Goal: Task Accomplishment & Management: Use online tool/utility

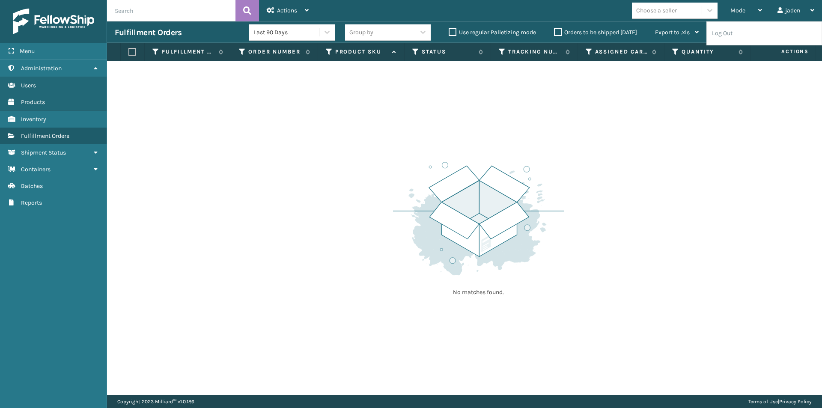
click at [700, 132] on div "No matches found." at bounding box center [464, 228] width 715 height 334
click at [806, 35] on button "Reload" at bounding box center [791, 32] width 46 height 15
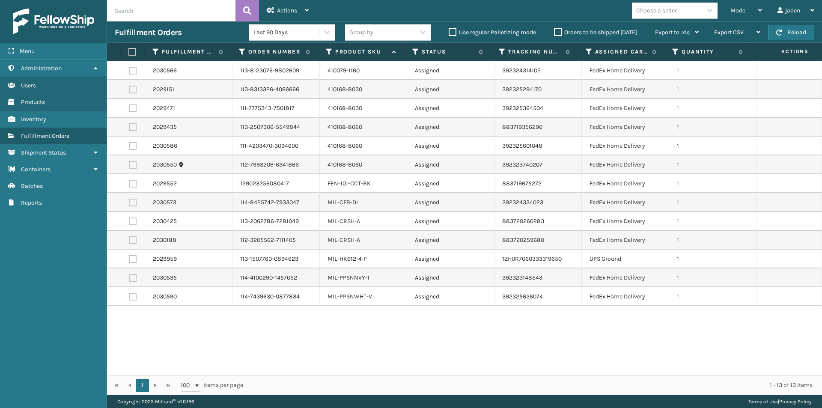
drag, startPoint x: 631, startPoint y: 339, endPoint x: 437, endPoint y: 339, distance: 193.8
click at [437, 339] on div "2030566 113-8123076-9802609 410079-1160 Assigned 392324314102 FedEx Home Delive…" at bounding box center [464, 218] width 715 height 314
drag, startPoint x: 524, startPoint y: 363, endPoint x: 381, endPoint y: 366, distance: 142.5
click at [381, 366] on div "2030566 113-8123076-9802609 410079-1160 Assigned 392324314102 FedEx Home Delive…" at bounding box center [464, 218] width 715 height 314
drag, startPoint x: 457, startPoint y: 352, endPoint x: 414, endPoint y: 360, distance: 43.5
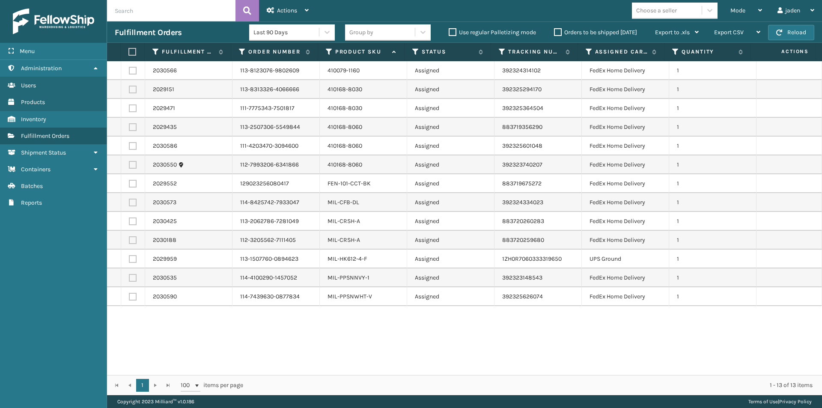
click at [385, 361] on div "2030566 113-8123076-9802609 410079-1160 Assigned 392324314102 FedEx Home Delive…" at bounding box center [464, 218] width 715 height 314
drag, startPoint x: 494, startPoint y: 359, endPoint x: 420, endPoint y: 355, distance: 74.5
click at [388, 358] on div "2030566 113-8123076-9802609 410079-1160 Assigned 392324314102 FedEx Home Delive…" at bounding box center [464, 218] width 715 height 314
drag, startPoint x: 503, startPoint y: 350, endPoint x: 448, endPoint y: 347, distance: 55.7
click at [394, 354] on div "2030566 113-8123076-9802609 410079-1160 Assigned 392324314102 FedEx Home Delive…" at bounding box center [464, 218] width 715 height 314
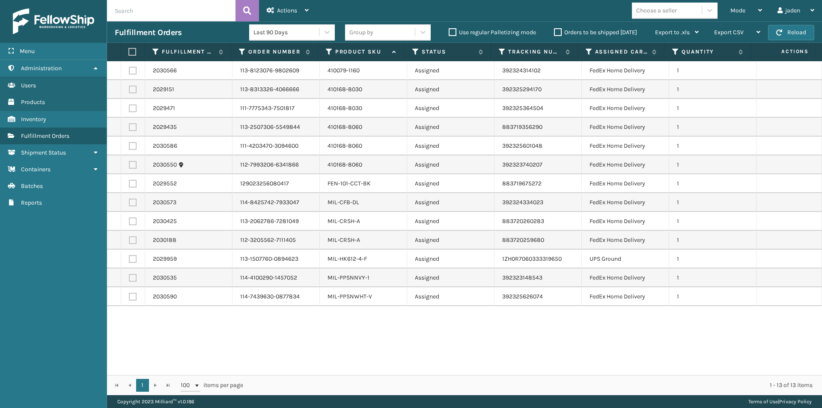
drag, startPoint x: 525, startPoint y: 347, endPoint x: 530, endPoint y: 342, distance: 7.3
click at [380, 347] on div "2030566 113-8123076-9802609 410079-1160 Assigned 392324314102 FedEx Home Delive…" at bounding box center [464, 218] width 715 height 314
drag, startPoint x: 540, startPoint y: 342, endPoint x: 398, endPoint y: 341, distance: 142.1
click at [398, 341] on div "2030566 113-8123076-9802609 410079-1160 Assigned 392324314102 FedEx Home Delive…" at bounding box center [464, 218] width 715 height 314
click at [779, 30] on span "button" at bounding box center [779, 33] width 6 height 6
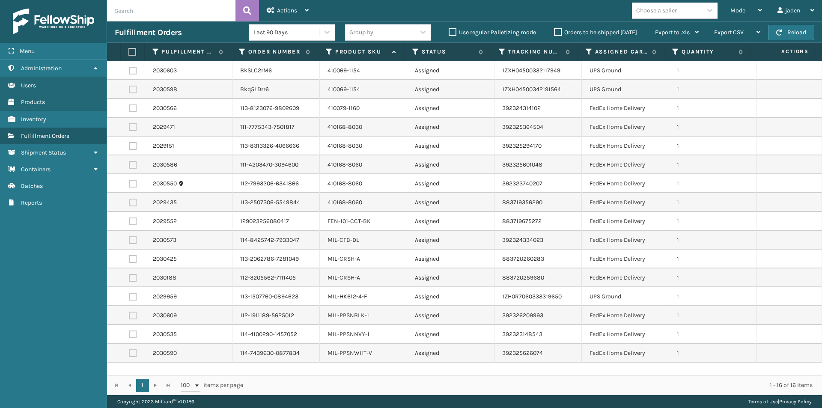
click at [134, 92] on label at bounding box center [133, 90] width 8 height 8
click at [129, 91] on input "checkbox" at bounding box center [129, 89] width 0 height 6
checkbox input "true"
click at [130, 68] on label at bounding box center [133, 71] width 8 height 8
click at [129, 68] on input "checkbox" at bounding box center [129, 70] width 0 height 6
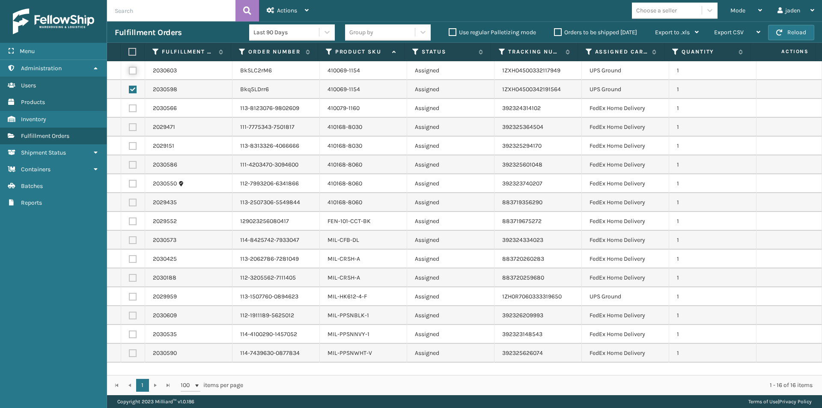
checkbox input "true"
click at [129, 297] on label at bounding box center [133, 297] width 8 height 8
click at [129, 297] on input "checkbox" at bounding box center [129, 296] width 0 height 6
checkbox input "true"
click at [272, 12] on icon at bounding box center [271, 10] width 8 height 6
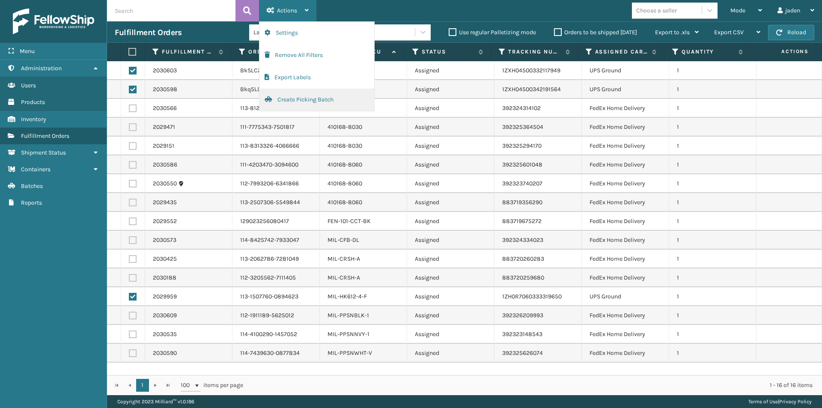
click at [282, 95] on button "Create Picking Batch" at bounding box center [316, 100] width 115 height 22
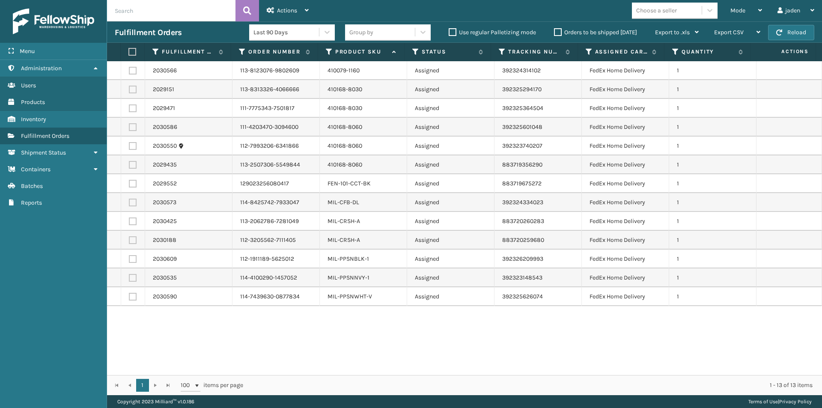
click at [133, 260] on label at bounding box center [133, 259] width 8 height 8
click at [129, 260] on input "checkbox" at bounding box center [129, 258] width 0 height 6
checkbox input "true"
click at [131, 283] on td at bounding box center [133, 277] width 24 height 19
click at [130, 280] on label at bounding box center [133, 278] width 8 height 8
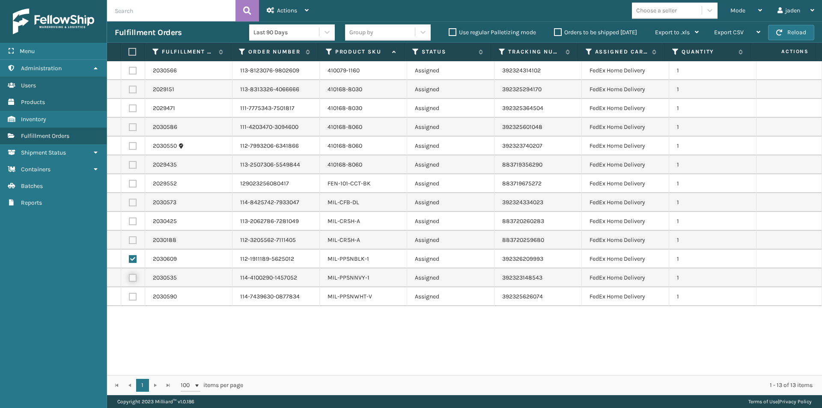
click at [129, 279] on input "checkbox" at bounding box center [129, 277] width 0 height 6
checkbox input "true"
click at [131, 299] on label at bounding box center [133, 297] width 8 height 8
click at [129, 298] on input "checkbox" at bounding box center [129, 296] width 0 height 6
checkbox input "true"
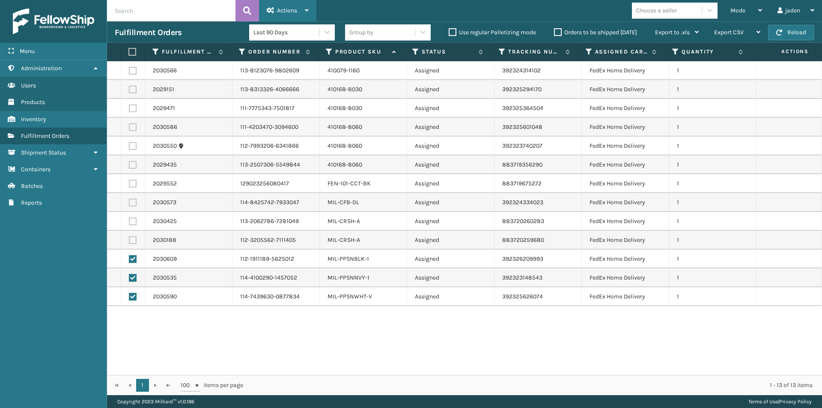
click at [284, 13] on span "Actions" at bounding box center [287, 10] width 20 height 7
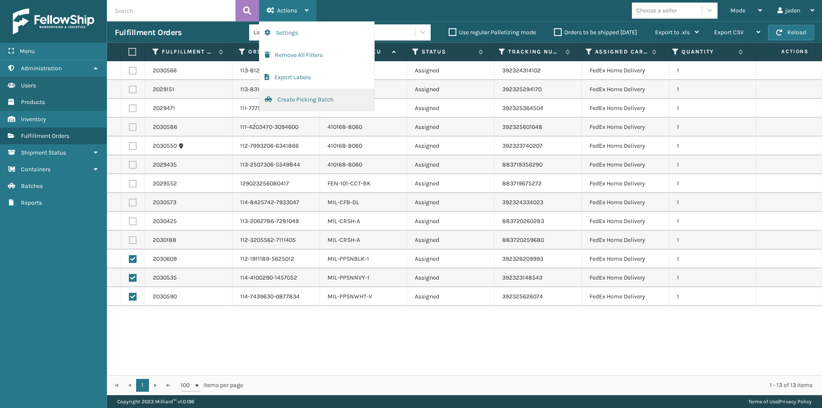
click at [273, 98] on button "Create Picking Batch" at bounding box center [316, 100] width 115 height 22
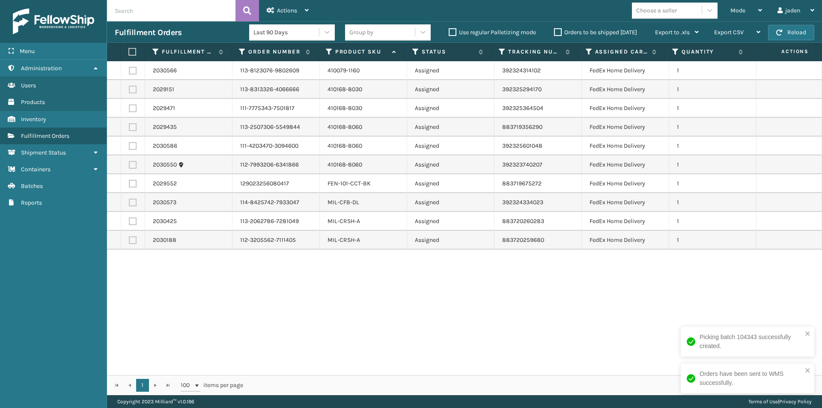
drag, startPoint x: 560, startPoint y: 282, endPoint x: 398, endPoint y: 306, distance: 163.1
click at [398, 306] on div "2030566 113-8123076-9802609 410079-1160 Assigned 392324314102 FedEx Home Delive…" at bounding box center [464, 218] width 715 height 314
click at [792, 27] on button "Reload" at bounding box center [791, 32] width 46 height 15
drag, startPoint x: 526, startPoint y: 337, endPoint x: 344, endPoint y: 329, distance: 182.9
click at [344, 329] on div "2030566 113-8123076-9802609 410079-1160 Assigned 392324314102 FedEx Home Delive…" at bounding box center [464, 218] width 715 height 314
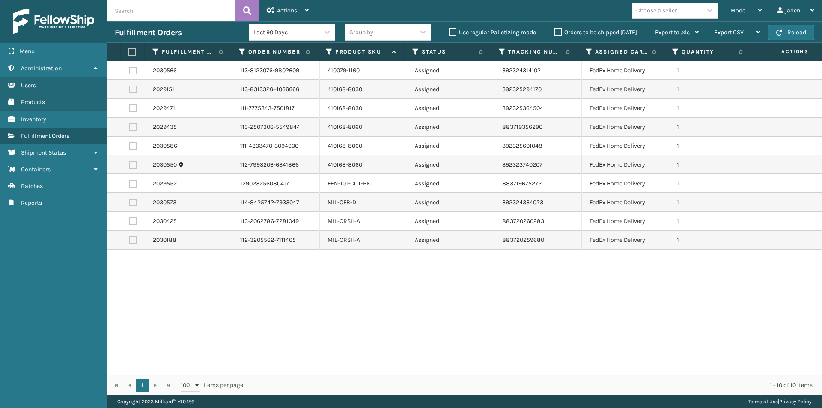
click at [131, 238] on label at bounding box center [133, 240] width 8 height 8
click at [129, 238] on input "checkbox" at bounding box center [129, 239] width 0 height 6
checkbox input "true"
click at [131, 227] on td at bounding box center [133, 221] width 24 height 19
click at [132, 221] on label at bounding box center [133, 221] width 8 height 8
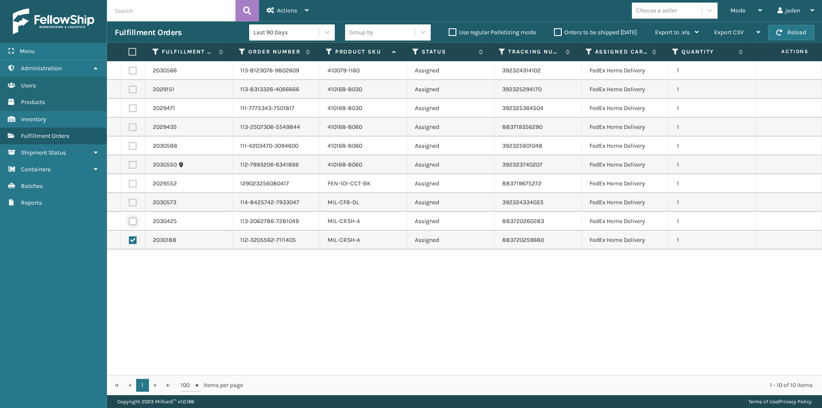
click at [129, 221] on input "checkbox" at bounding box center [129, 220] width 0 height 6
checkbox input "true"
click at [129, 201] on label at bounding box center [133, 203] width 8 height 8
click at [129, 201] on input "checkbox" at bounding box center [129, 202] width 0 height 6
checkbox input "true"
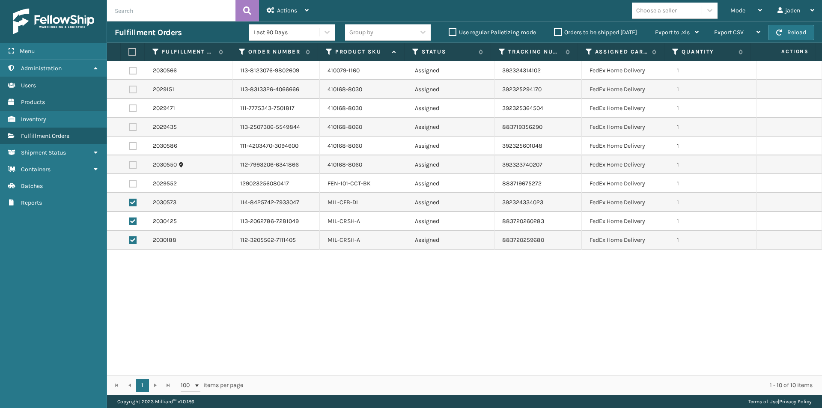
click at [131, 184] on label at bounding box center [133, 184] width 8 height 8
click at [129, 184] on input "checkbox" at bounding box center [129, 183] width 0 height 6
checkbox input "true"
click at [131, 47] on th at bounding box center [133, 52] width 24 height 18
click at [131, 51] on label at bounding box center [131, 52] width 6 height 8
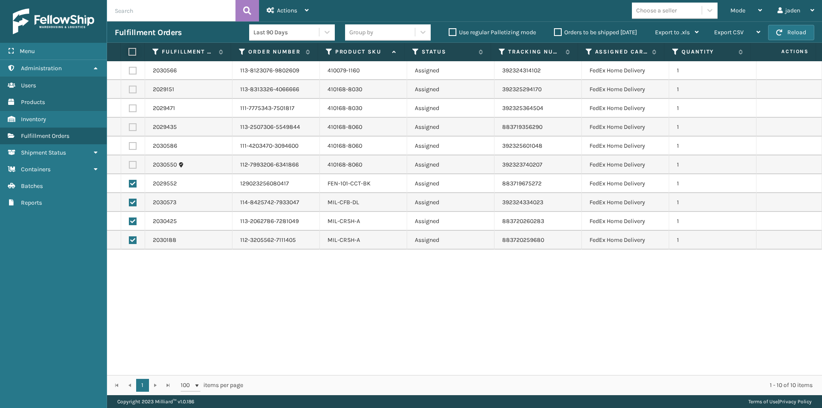
click at [129, 51] on input "checkbox" at bounding box center [128, 52] width 0 height 6
checkbox input "true"
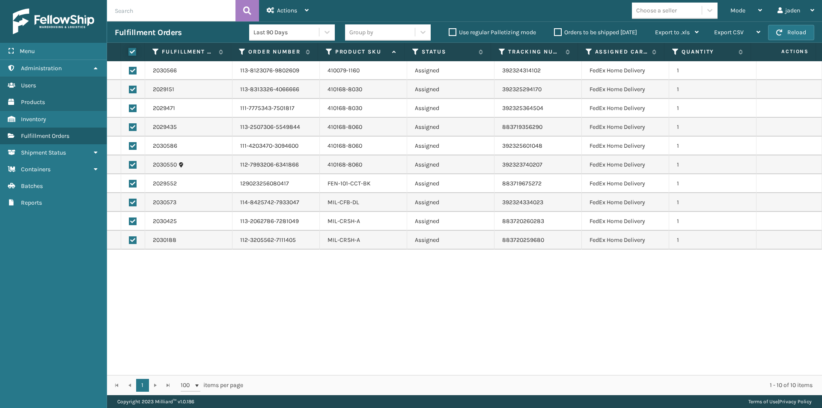
checkbox input "true"
click at [283, 14] on div "Actions" at bounding box center [288, 10] width 42 height 21
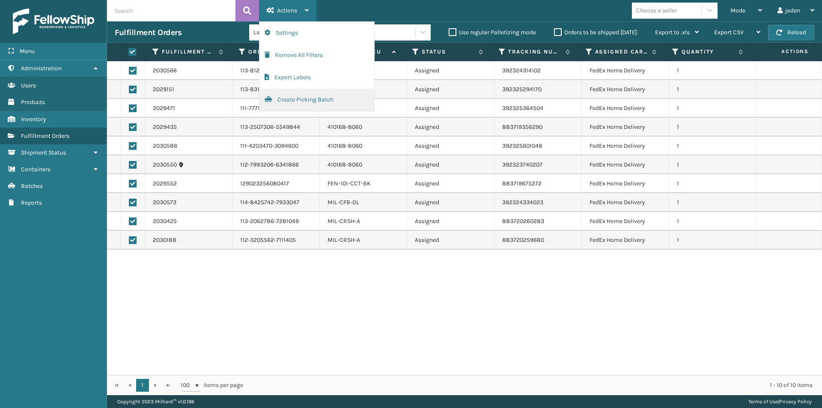
click at [294, 95] on button "Create Picking Batch" at bounding box center [316, 100] width 115 height 22
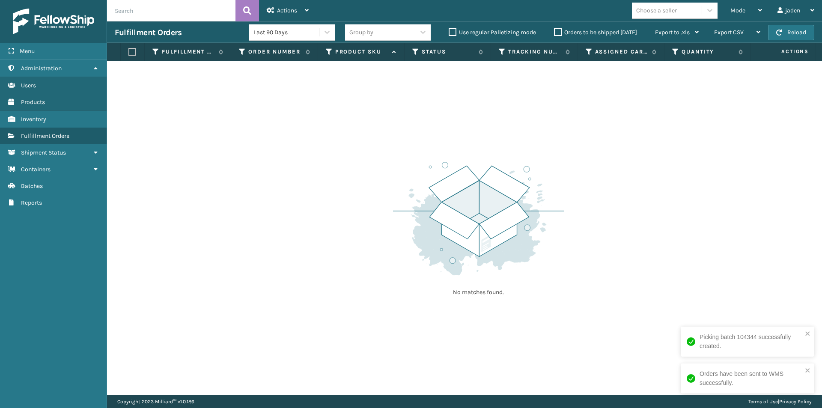
drag, startPoint x: 675, startPoint y: 148, endPoint x: 604, endPoint y: 47, distance: 122.5
click at [447, 84] on div "No matches found." at bounding box center [464, 228] width 715 height 334
click at [750, 5] on div "Mode" at bounding box center [746, 10] width 32 height 21
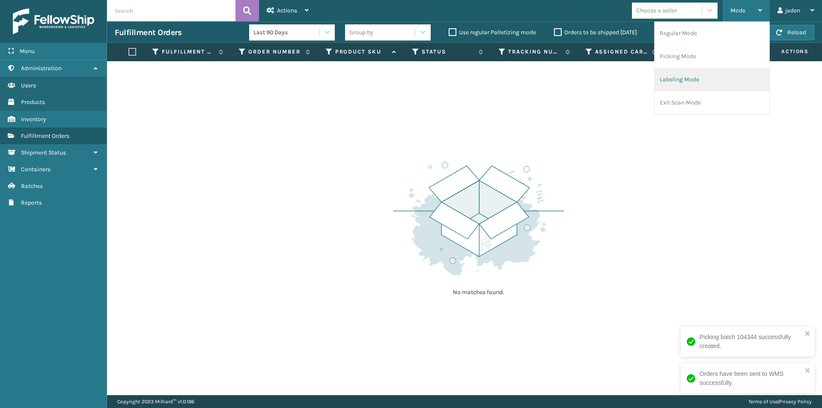
click at [711, 80] on li "Labeling Mode" at bounding box center [711, 79] width 115 height 23
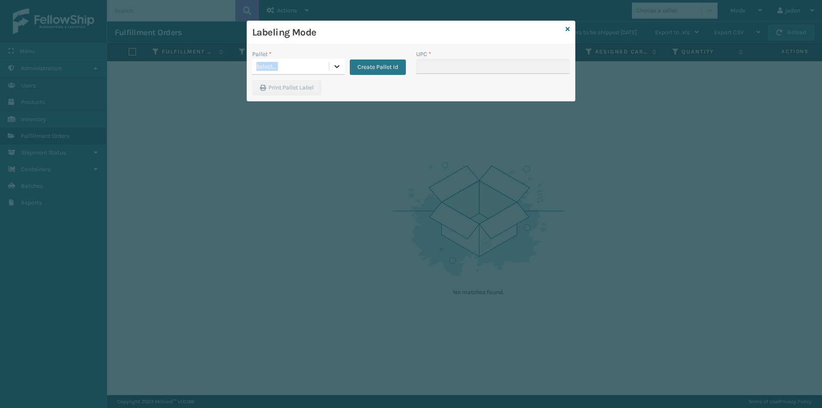
drag, startPoint x: 338, startPoint y: 57, endPoint x: 335, endPoint y: 64, distance: 7.2
click at [335, 64] on div "Pallet * 0 results available. Select is focused ,type to refine list, press Dow…" at bounding box center [298, 62] width 92 height 25
drag, startPoint x: 337, startPoint y: 72, endPoint x: 290, endPoint y: 85, distance: 48.8
click at [336, 71] on div at bounding box center [336, 66] width 15 height 15
click at [282, 87] on div "FDXG-18L8PQS1IQ" at bounding box center [298, 90] width 92 height 20
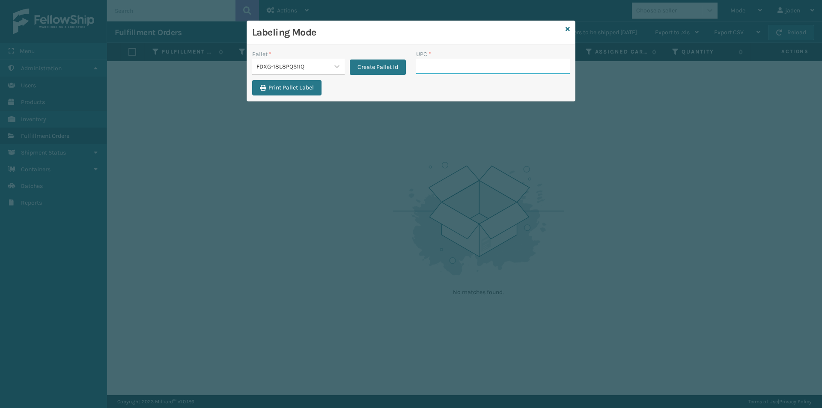
click at [481, 65] on input "UPC *" at bounding box center [493, 66] width 154 height 15
type input "410079-1130"
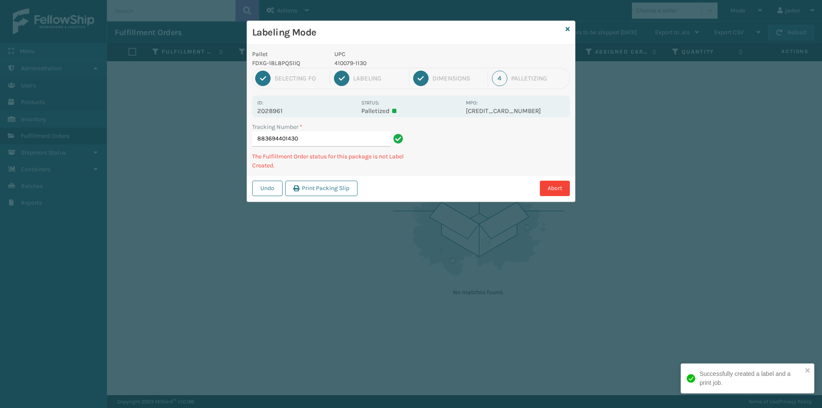
click at [351, 59] on p "410079-1130" at bounding box center [397, 63] width 126 height 9
click at [352, 58] on p "UPC" at bounding box center [397, 54] width 126 height 9
click at [358, 63] on p "410079-1130" at bounding box center [397, 63] width 126 height 9
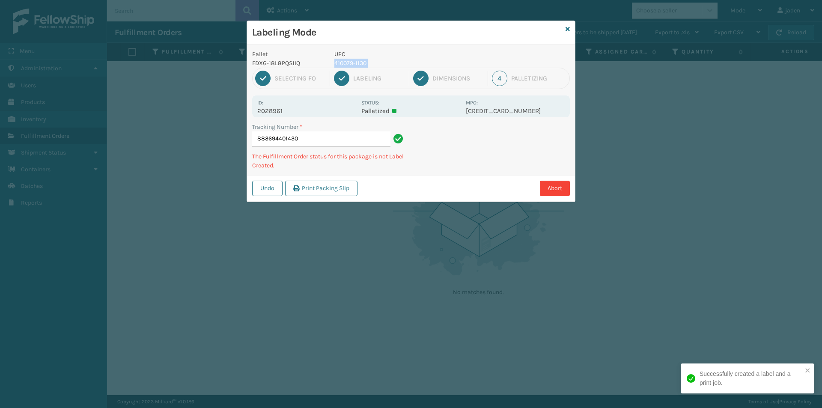
copy p "410079-1130"
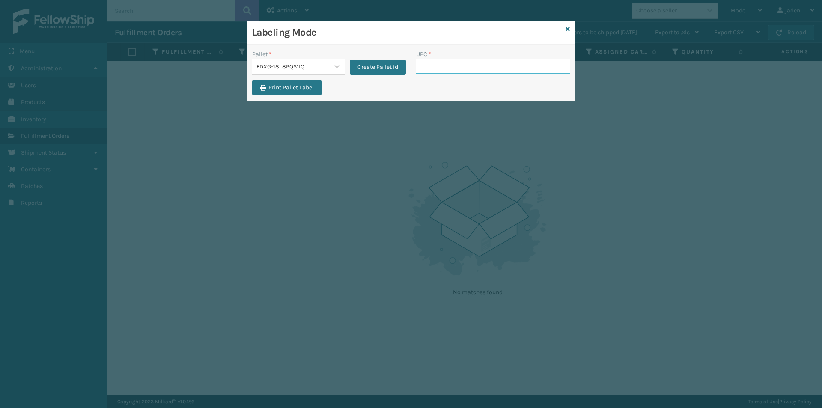
drag, startPoint x: 436, startPoint y: 57, endPoint x: 420, endPoint y: 70, distance: 20.3
paste input "410079-1130"
type input "410079-1130"
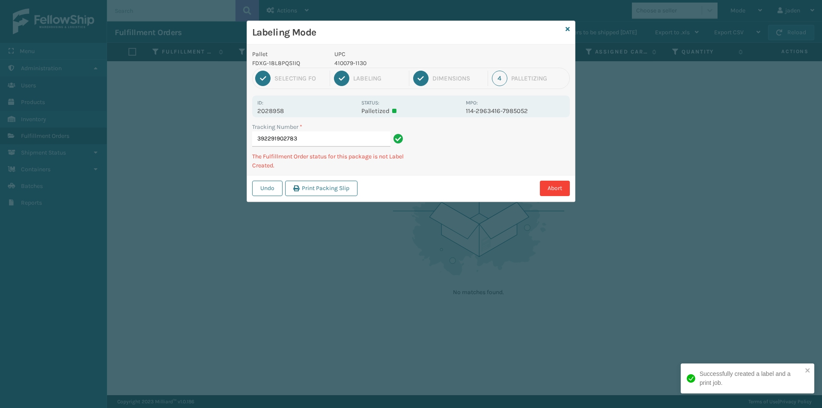
drag, startPoint x: 497, startPoint y: 157, endPoint x: 492, endPoint y: 154, distance: 5.2
drag, startPoint x: 492, startPoint y: 154, endPoint x: 504, endPoint y: 116, distance: 40.9
click at [408, 205] on div "Labeling Mode Pallet FDXG-18L8PQS1IQ UPC 410079-1130 1 Selecting FO 2 Labeling …" at bounding box center [411, 204] width 822 height 408
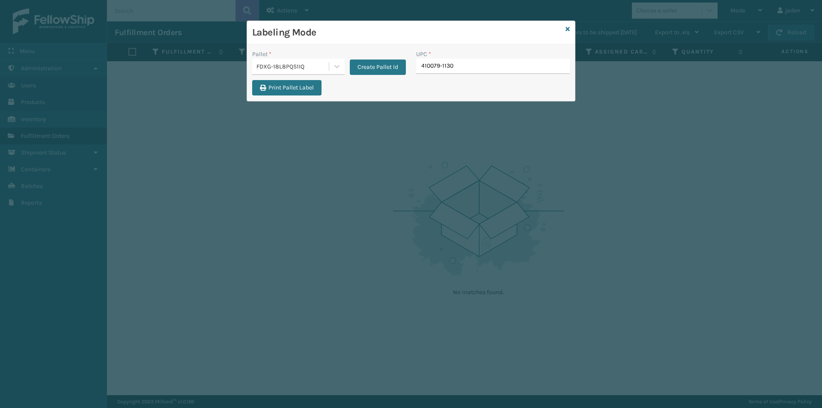
type input "410079-1130"
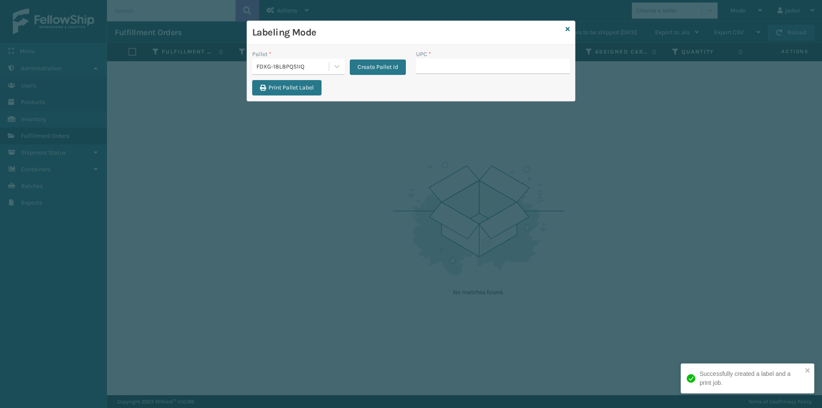
type input "410079-1130"
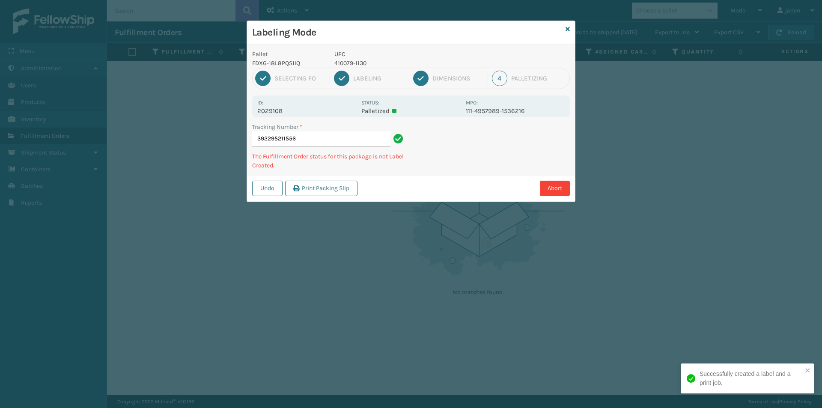
drag, startPoint x: 490, startPoint y: 169, endPoint x: 440, endPoint y: 122, distance: 68.4
click at [413, 192] on div "Abort" at bounding box center [465, 188] width 210 height 15
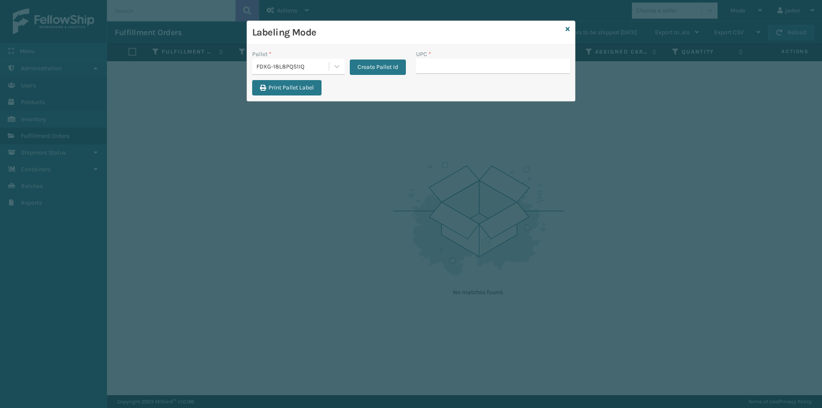
type input "410079-1130"
type input "410168-8060"
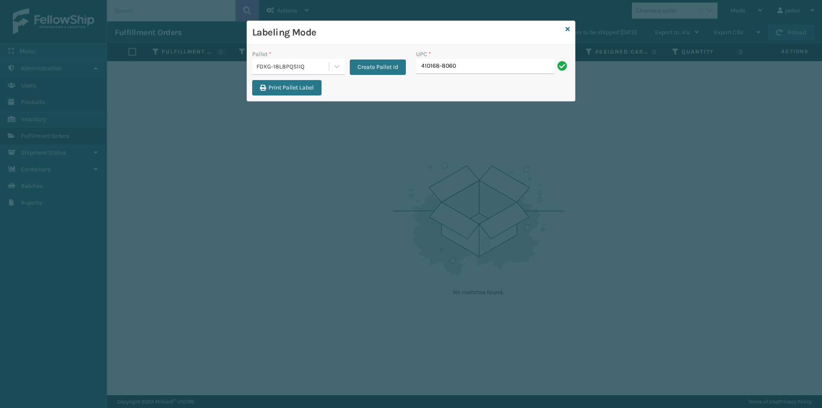
type input "410168-8060"
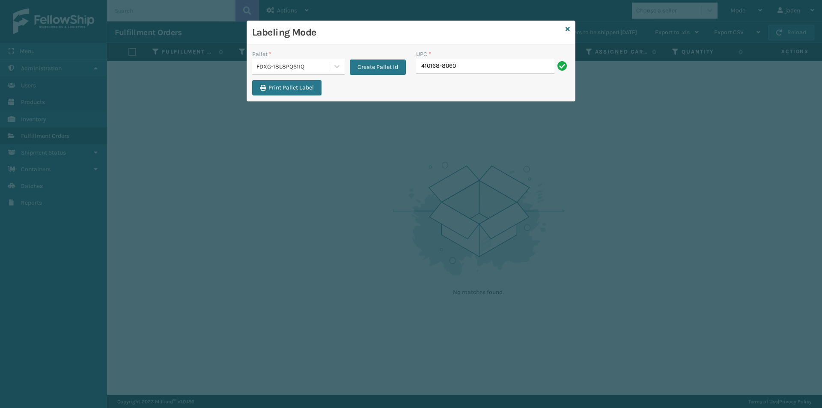
type input "410168-8060"
type input "4"
type input "410168-8060"
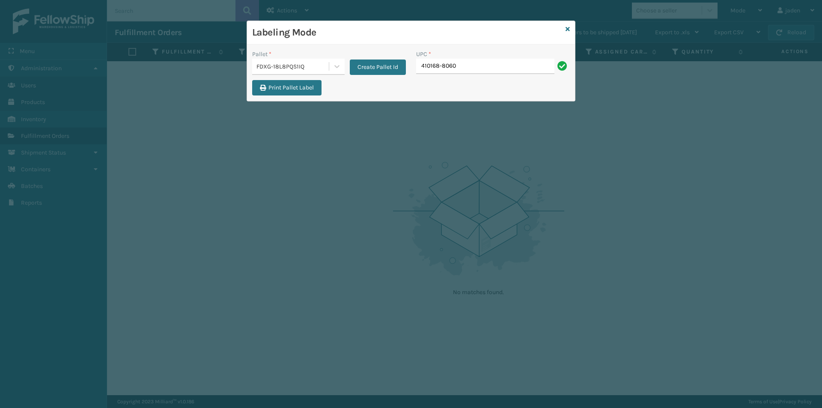
type input "410168-8060"
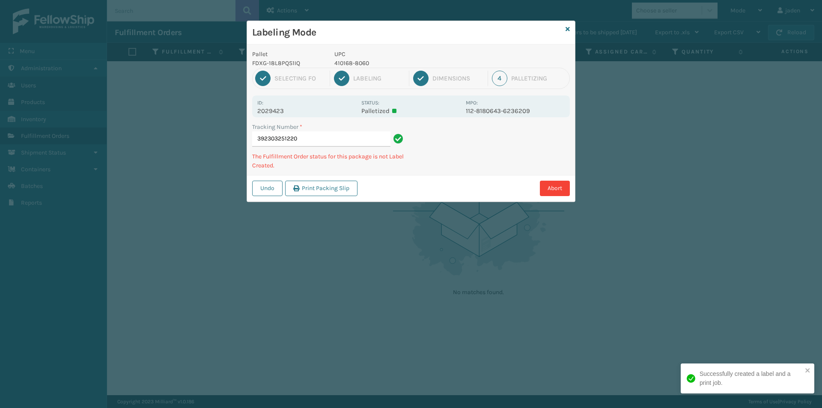
type input "3923032512204"
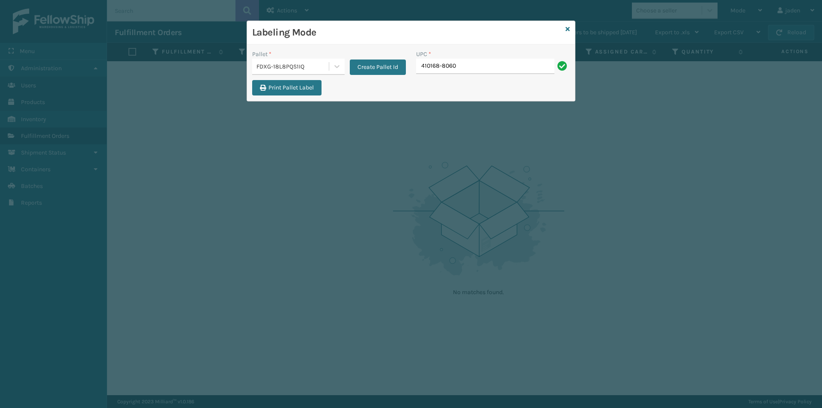
type input "410168-8060"
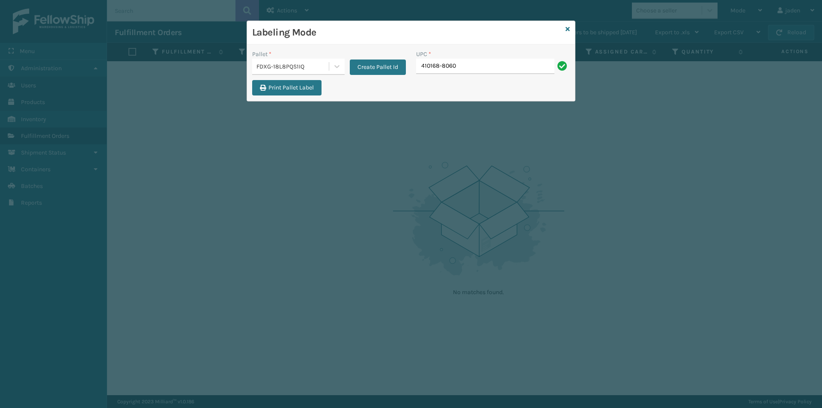
type input "410168-8060"
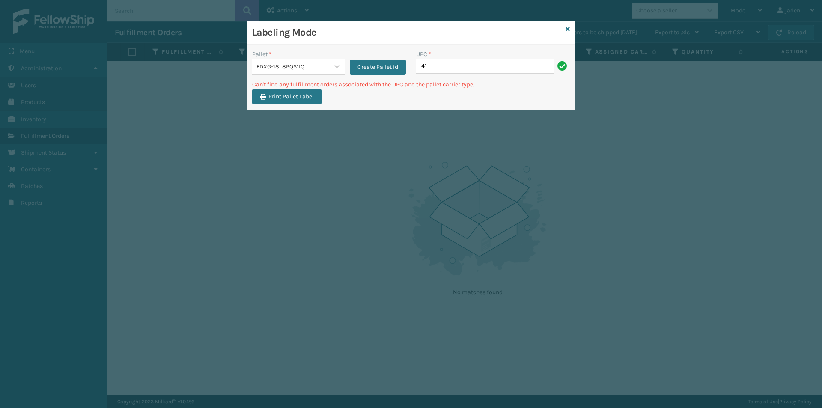
type input "4"
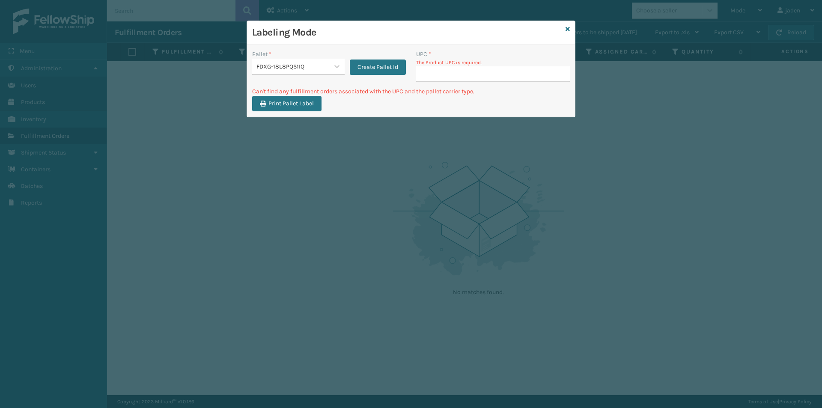
click at [501, 71] on input "UPC *" at bounding box center [493, 73] width 154 height 15
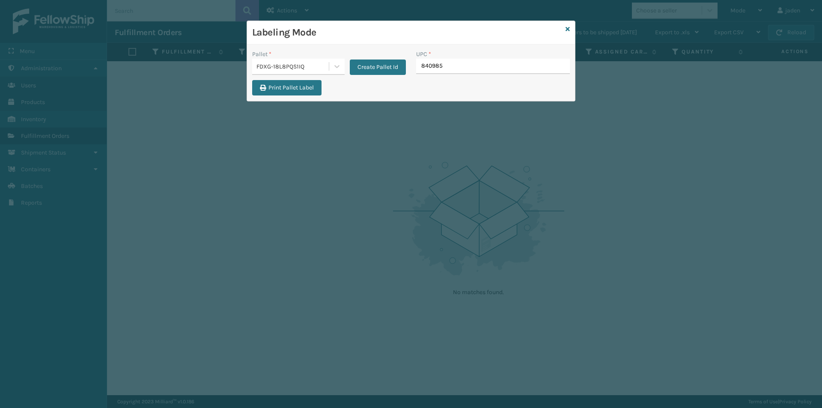
type input "8409851"
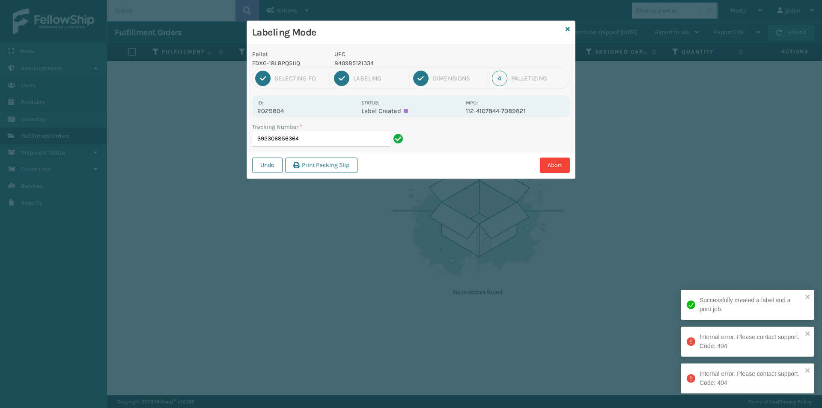
type input "392306856364"
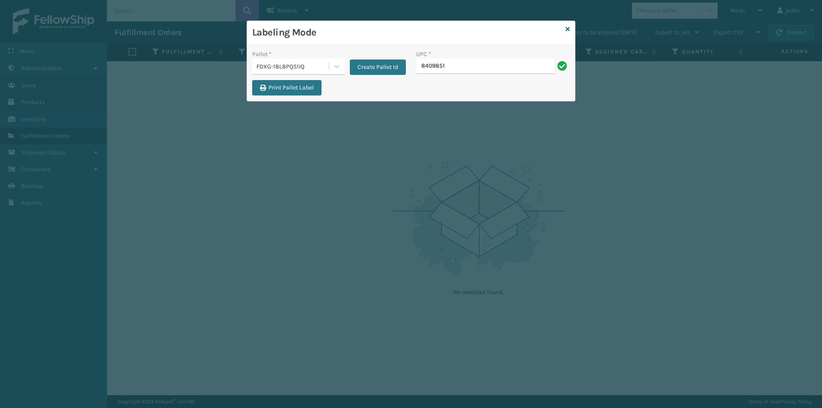
type input "84098512"
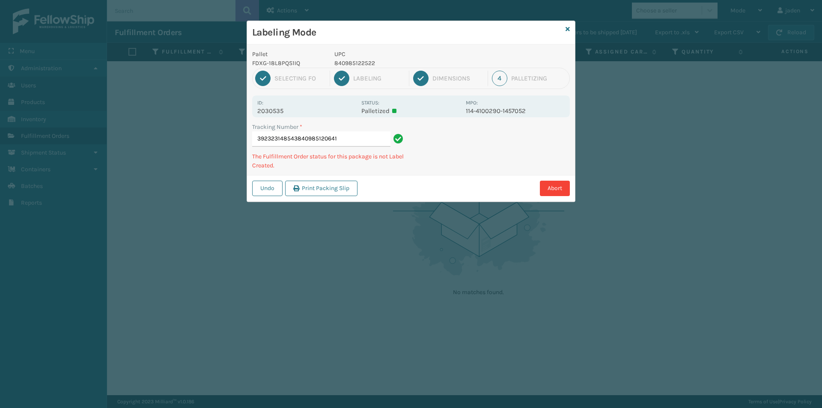
type input "392323148543840985120641"
type input "392317599610840985121280"
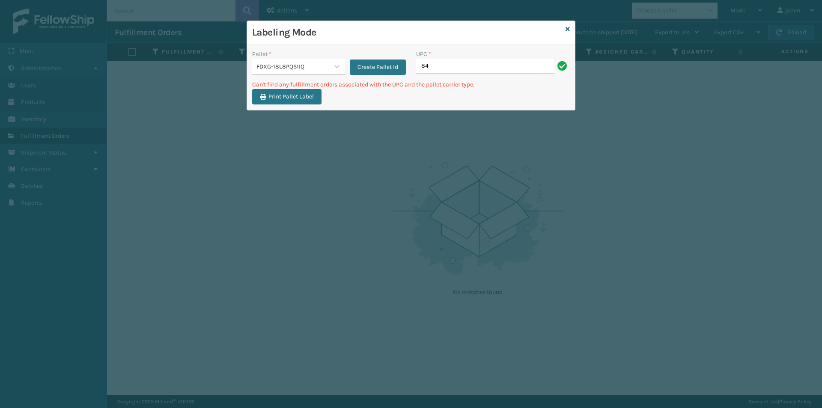
type input "8"
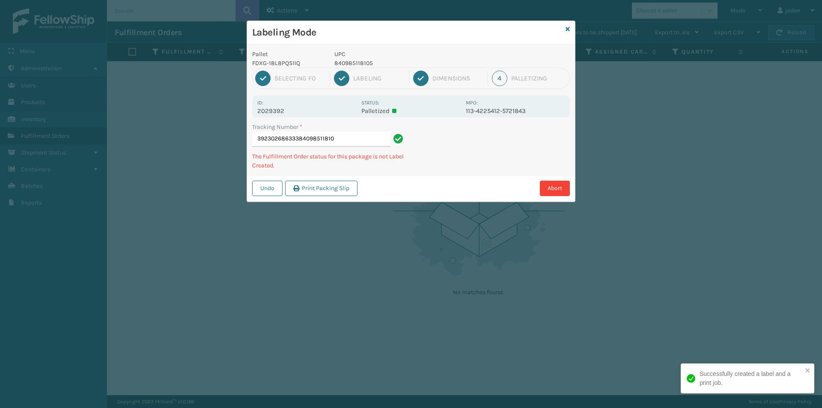
type input "392302686333840985118105"
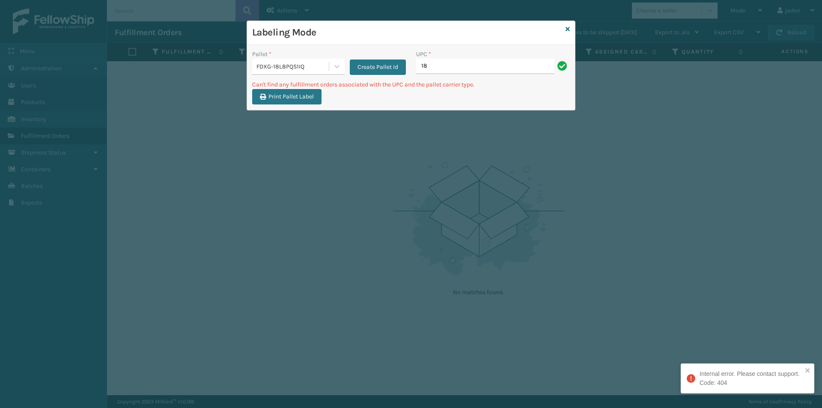
type input "1"
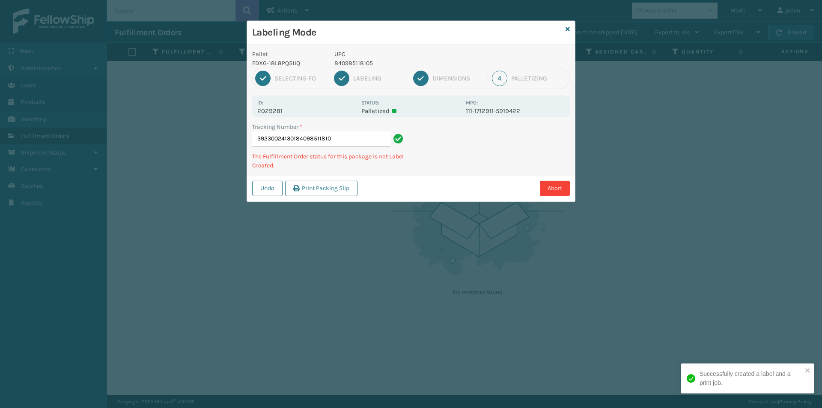
type input "392300241301840985118105"
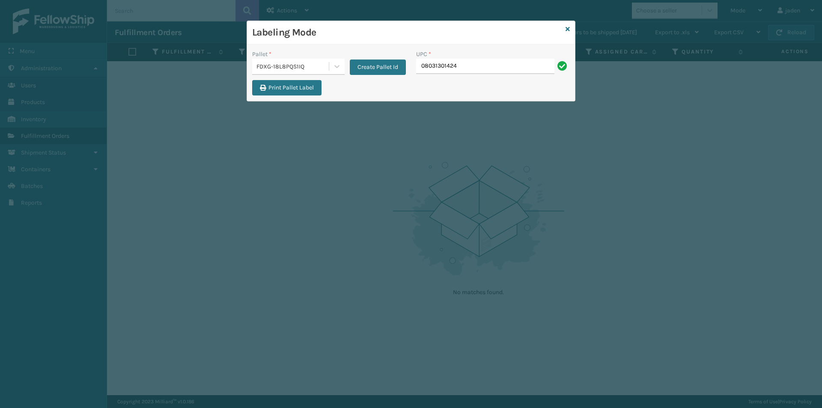
type input "080313014246"
type input "080313028748"
type input "410069-1110"
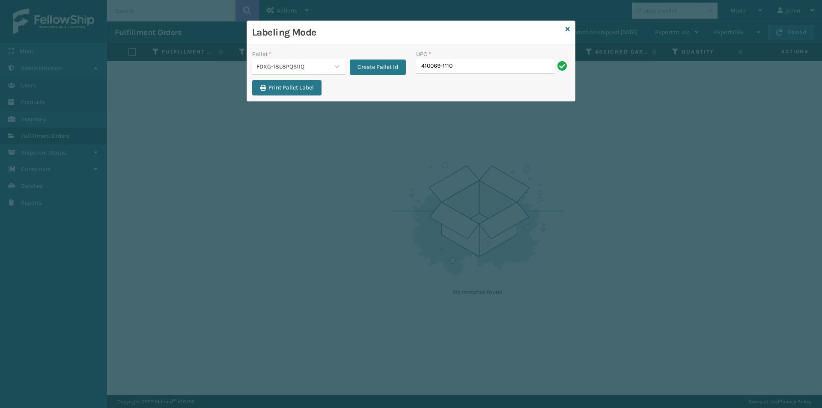
type input "410069-1110"
type input "849986009399"
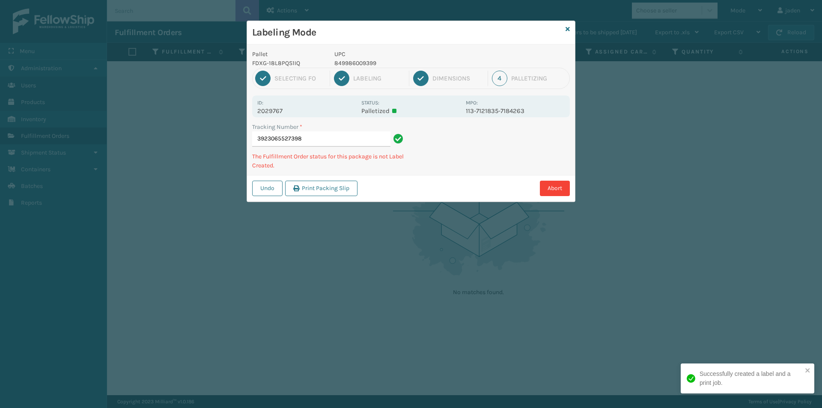
type input "39230655273984"
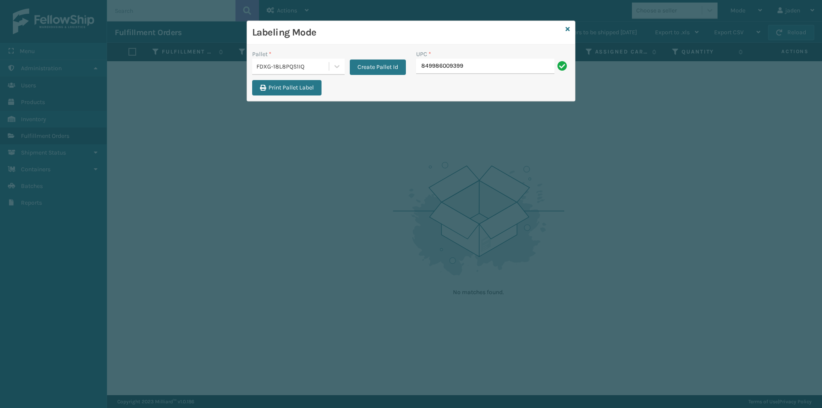
type input "849986009399"
type input "410079-113"
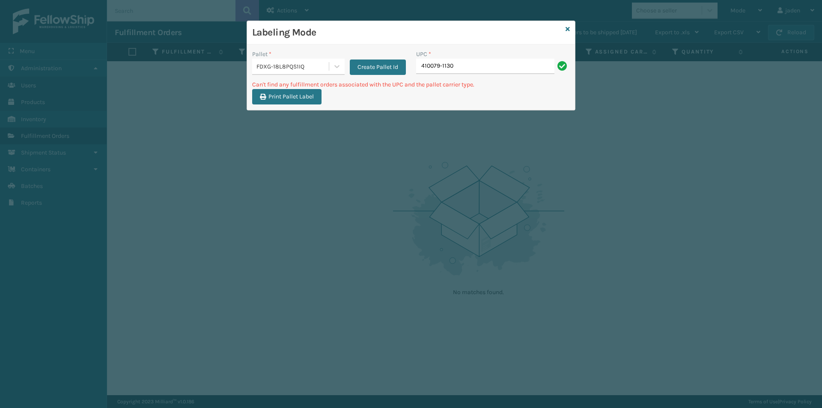
type input "410079-1130"
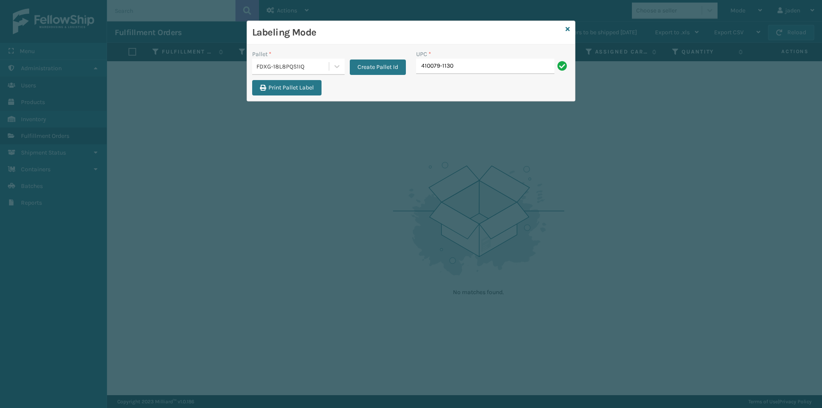
type input "410079-1130"
type input "410079-1160"
type input "410106-1120"
type input "410107-1110"
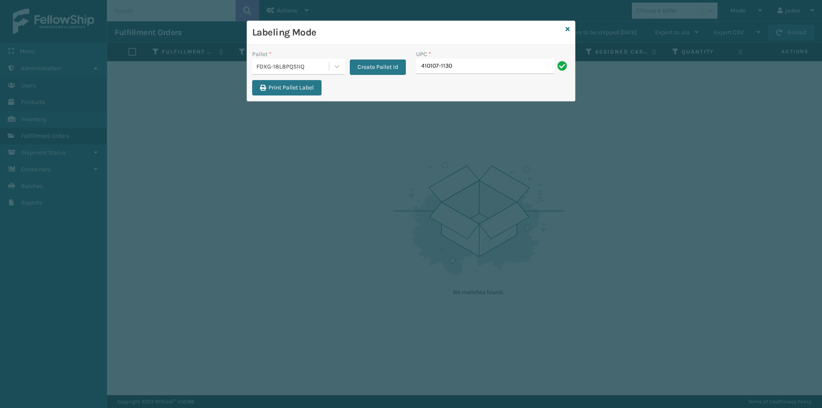
type input "410107-1130"
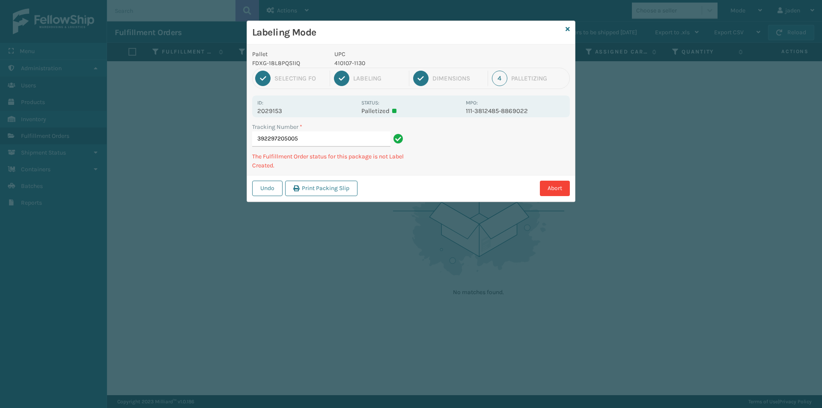
click at [353, 61] on p "410107-1130" at bounding box center [397, 63] width 126 height 9
copy p "410107-1130"
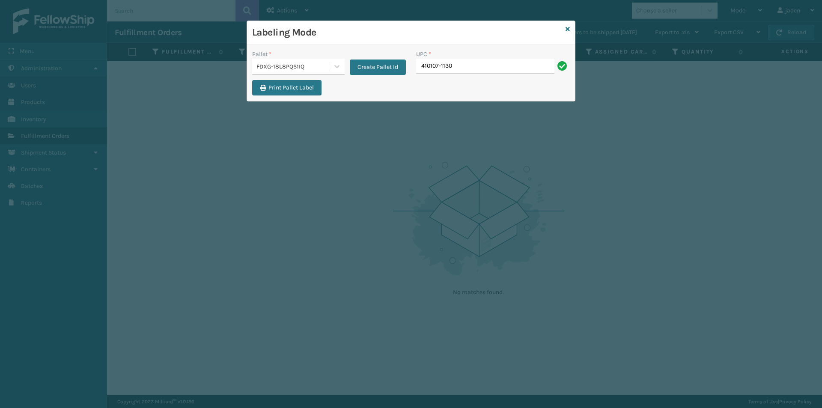
type input "410107-1130"
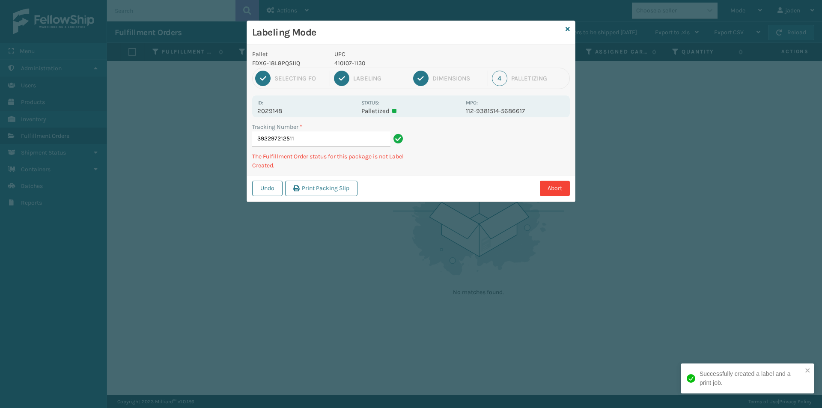
drag, startPoint x: 496, startPoint y: 134, endPoint x: 541, endPoint y: 122, distance: 46.5
click at [460, 154] on div "Tracking Number * 392297212511 The Fulfillment Order status for this package is…" at bounding box center [411, 148] width 328 height 53
drag, startPoint x: 541, startPoint y: 122, endPoint x: 537, endPoint y: 122, distance: 4.7
drag, startPoint x: 537, startPoint y: 122, endPoint x: 552, endPoint y: 132, distance: 17.7
click at [472, 169] on div "Pallet FDXG-18L8PQS1IQ UPC 410107-1130 1 Selecting FO 2 Labeling 3 Dimensions 4…" at bounding box center [411, 123] width 328 height 157
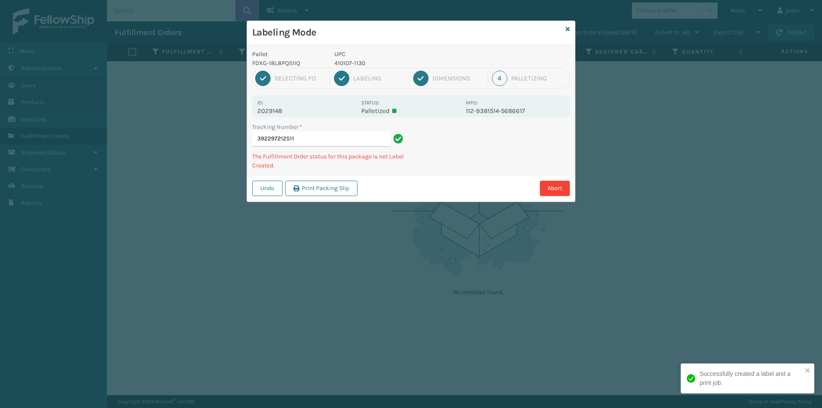
drag, startPoint x: 552, startPoint y: 132, endPoint x: 540, endPoint y: 134, distance: 11.3
drag, startPoint x: 540, startPoint y: 134, endPoint x: 464, endPoint y: 177, distance: 87.8
click at [458, 184] on div "Abort" at bounding box center [465, 188] width 210 height 15
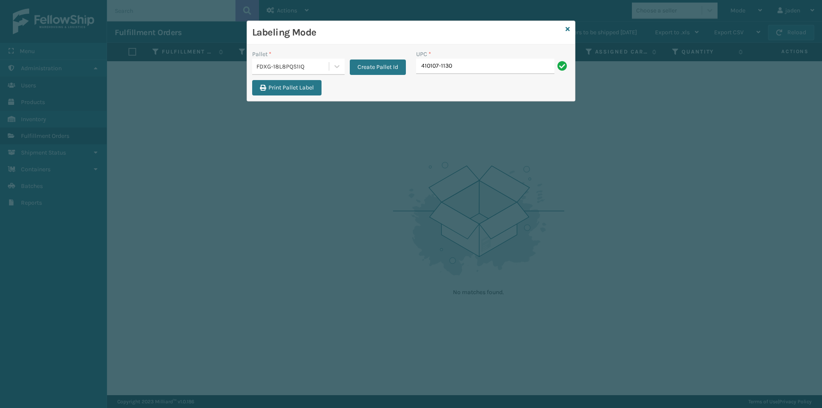
type input "410107-1130"
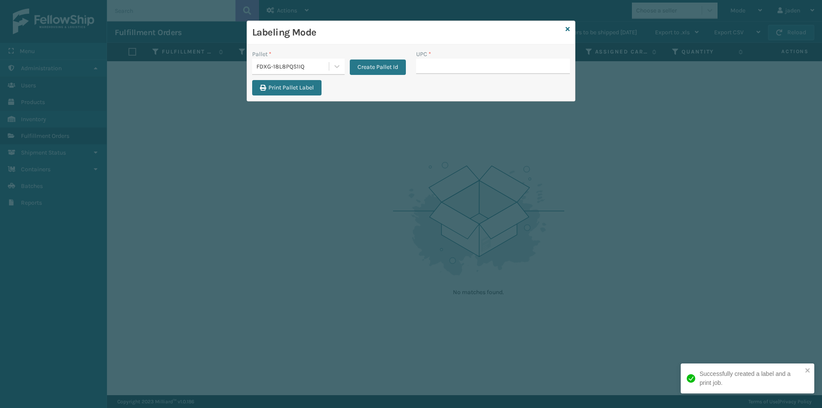
type input "410107-1130"
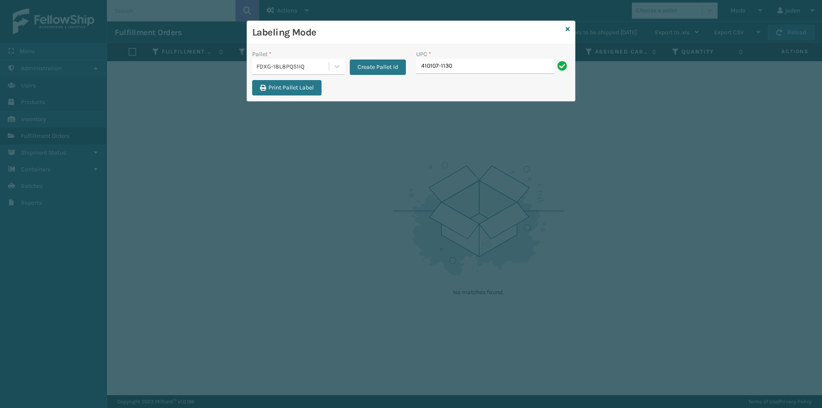
type input "410107-1130."
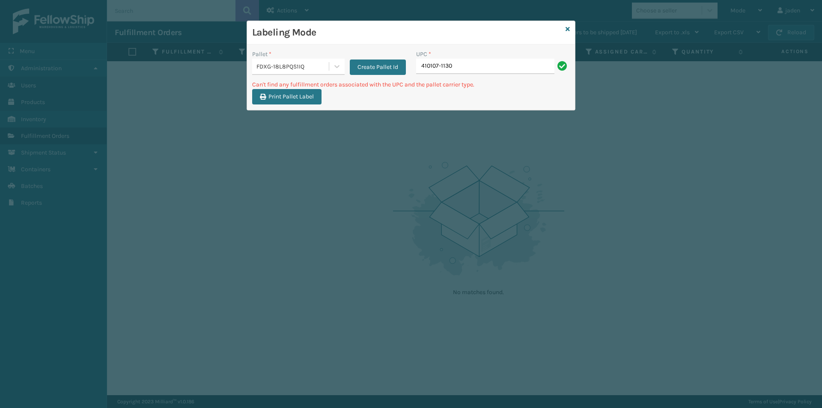
type input "410107-1130"
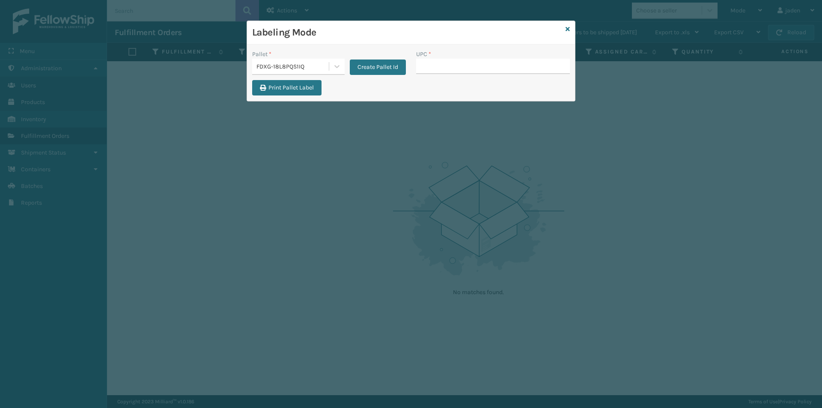
type input "410107-1130"
type input "410167-1130"
type input "410167-1150"
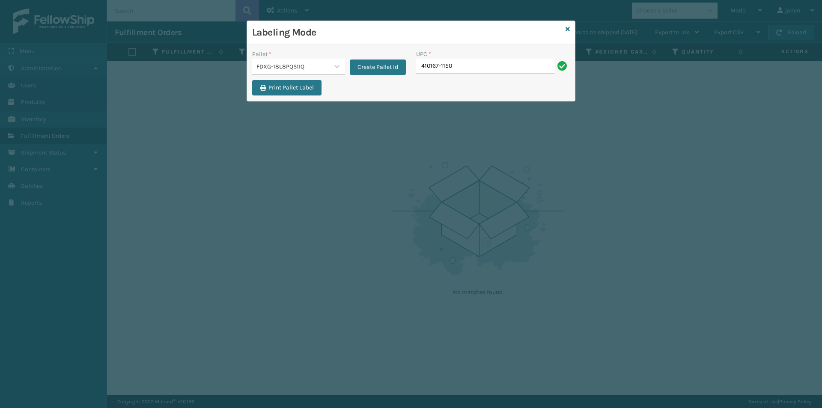
type input "410167-1150"
type input "410167-150"
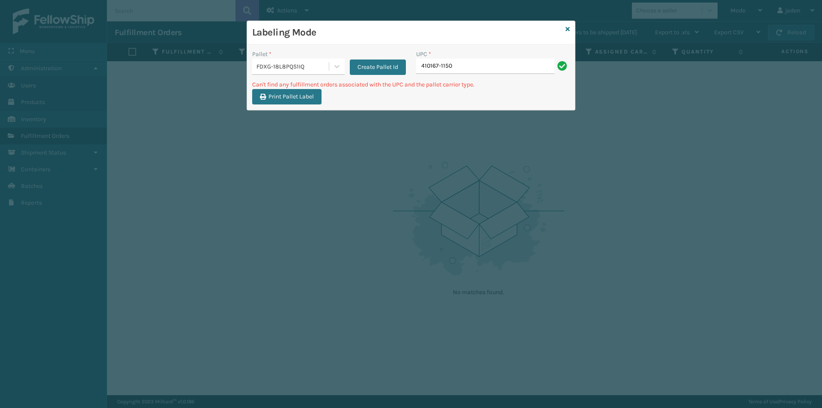
type input "410167-1150"
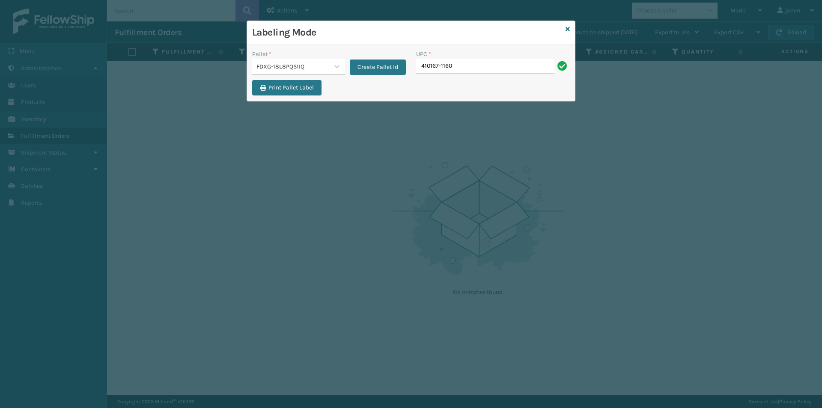
type input "410167-1160"
type input "4"
type input "8409851"
type input "8048794"
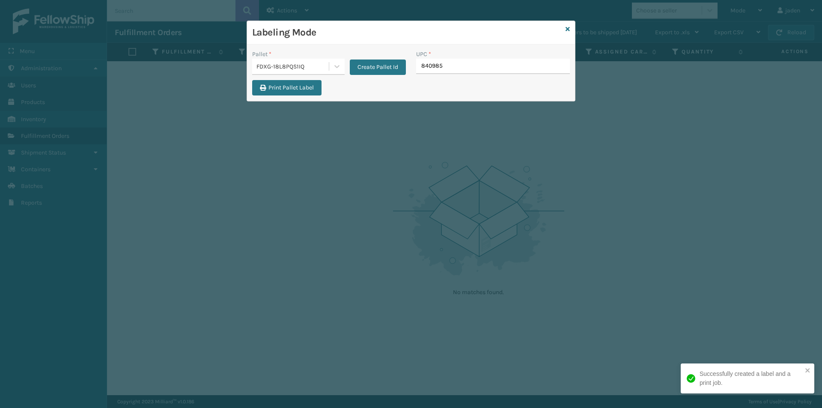
type input "8409851"
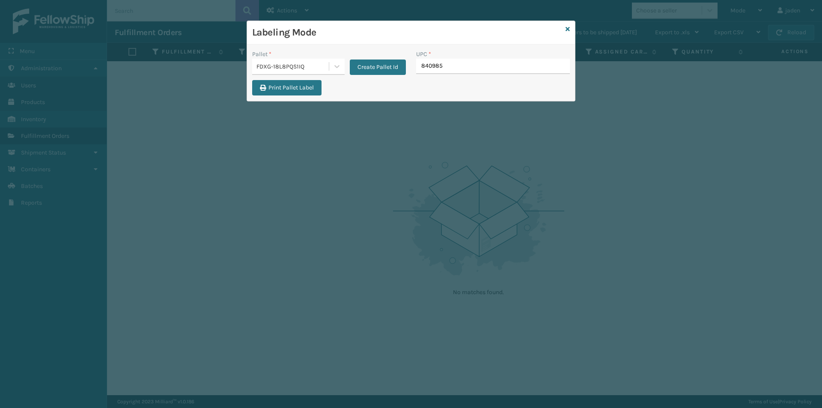
type input "8409851"
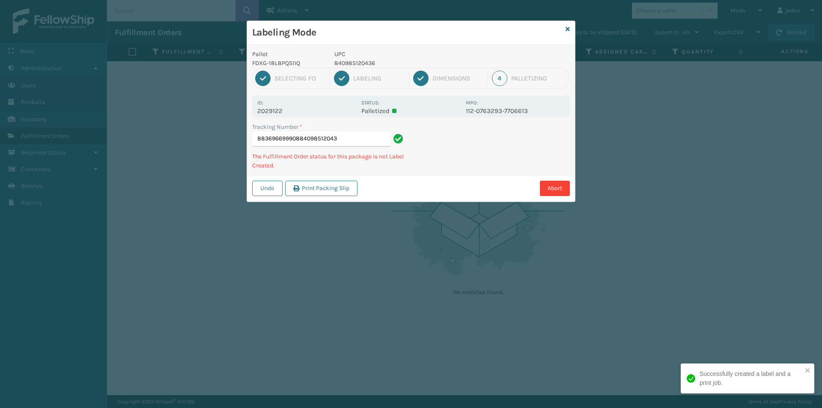
type input "883696699908840985120436"
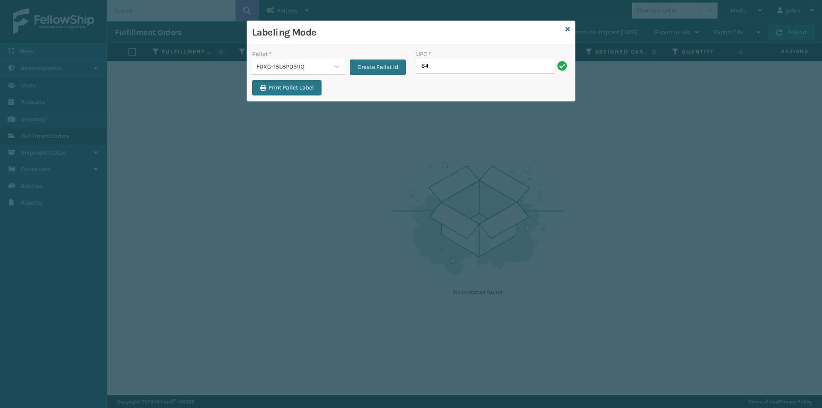
type input "8"
type input "840985126865"
type input "8409851"
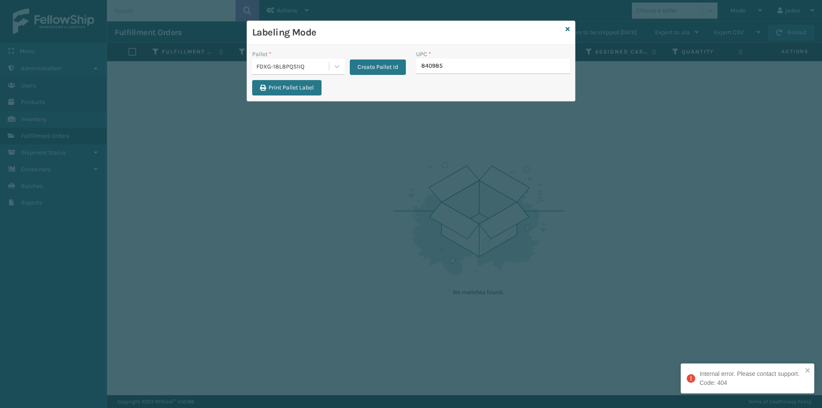
type input "8409851"
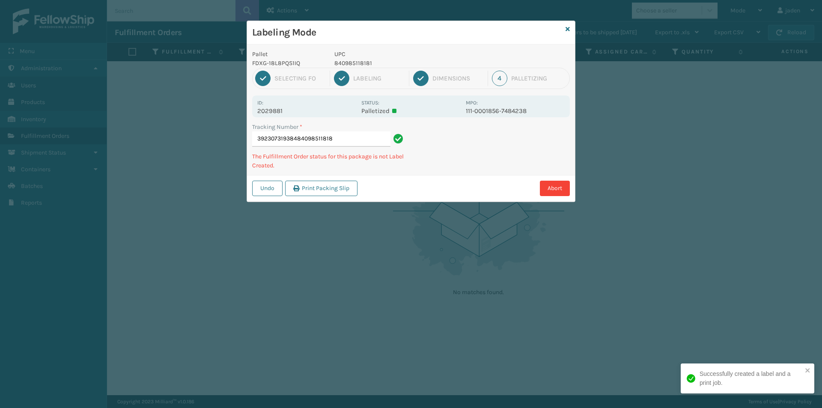
type input "392307319384840985118181"
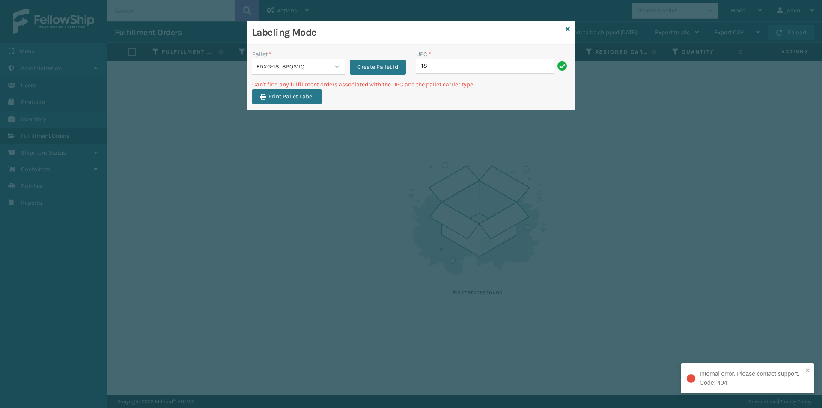
type input "1"
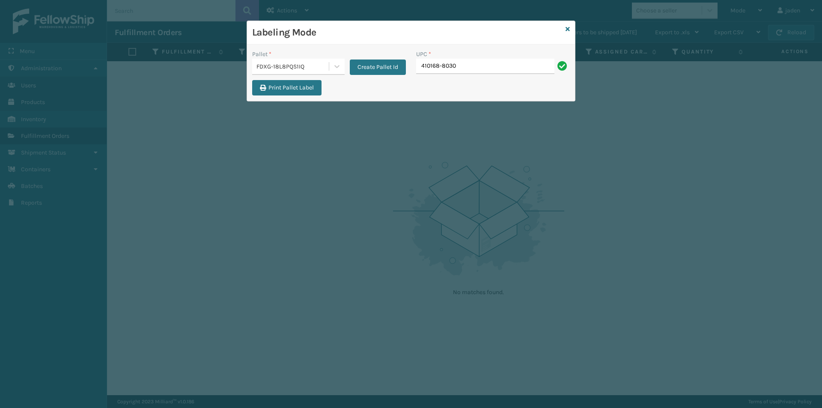
type input "410168-8030"
type input "410079-1160"
type input "8409851"
click at [569, 31] on icon at bounding box center [567, 29] width 4 height 6
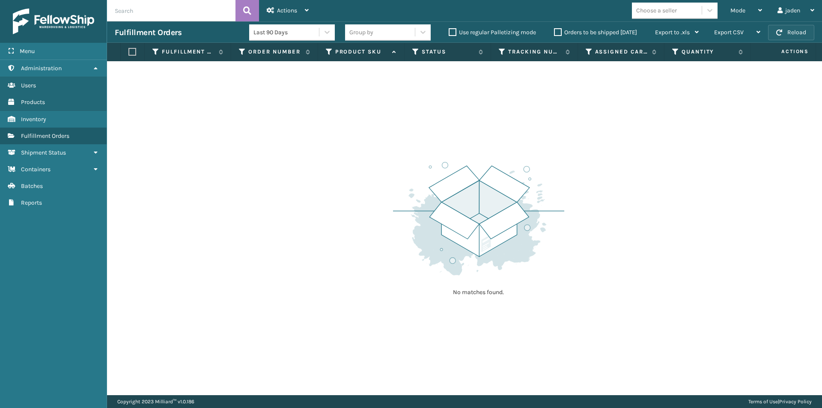
click at [780, 33] on span "button" at bounding box center [779, 33] width 6 height 6
click at [739, 15] on div "Mode" at bounding box center [746, 10] width 32 height 21
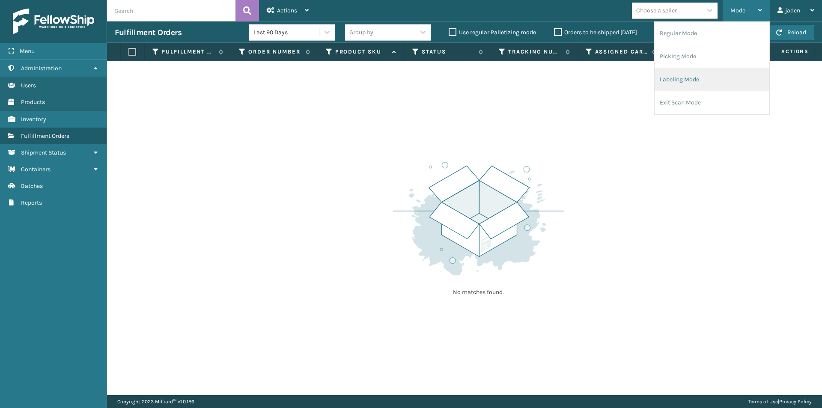
click at [677, 75] on li "Labeling Mode" at bounding box center [711, 79] width 115 height 23
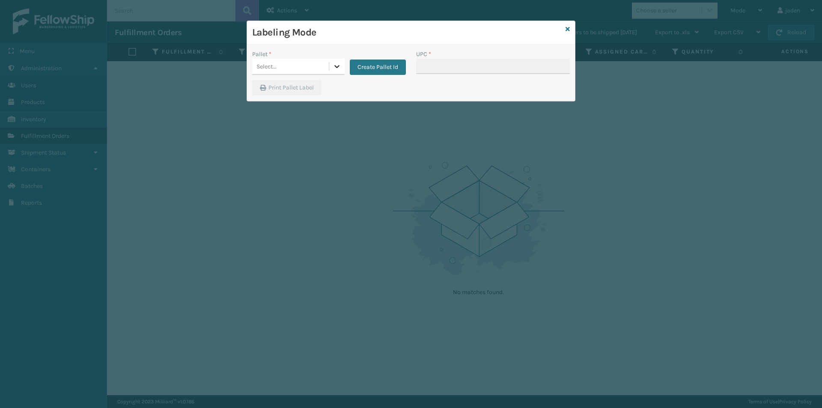
click at [338, 71] on div at bounding box center [336, 66] width 15 height 15
click at [303, 104] on div "UPSG-7WQR47RM0I" at bounding box center [298, 106] width 92 height 20
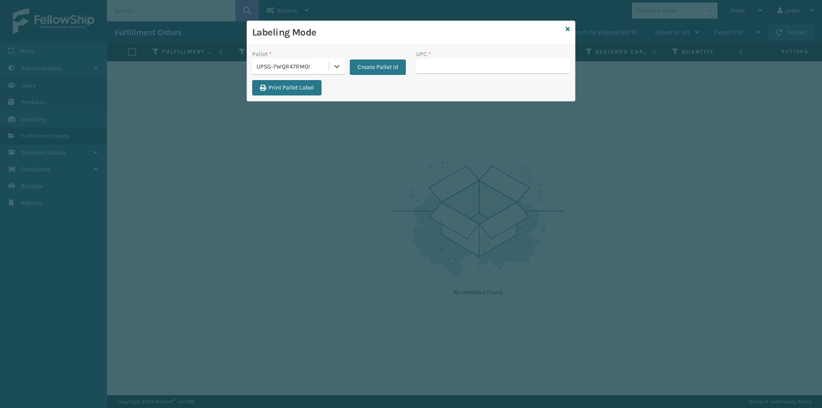
click at [444, 74] on div "UPC *" at bounding box center [493, 65] width 164 height 30
click at [450, 64] on input "UPC *" at bounding box center [493, 66] width 154 height 15
click at [451, 64] on input "UPC *" at bounding box center [493, 66] width 154 height 15
type input "410069-1110"
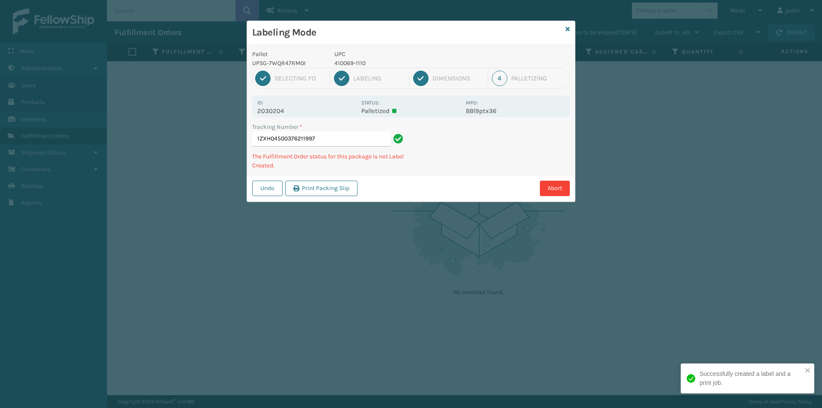
type input "1ZXH045003762119974"
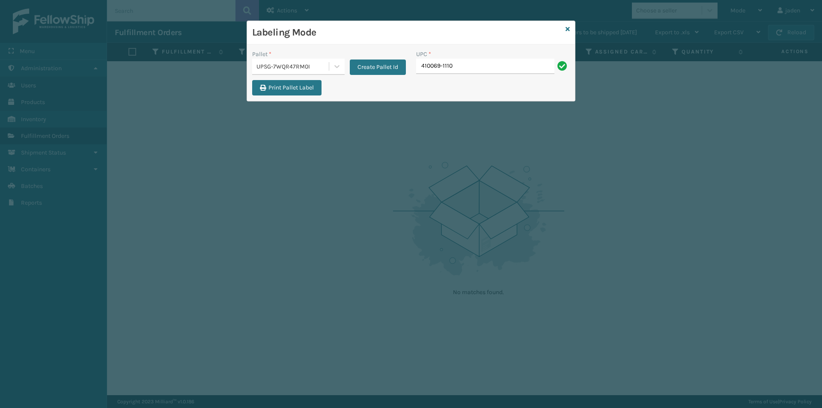
type input "410069-1110"
type input "410069-1154"
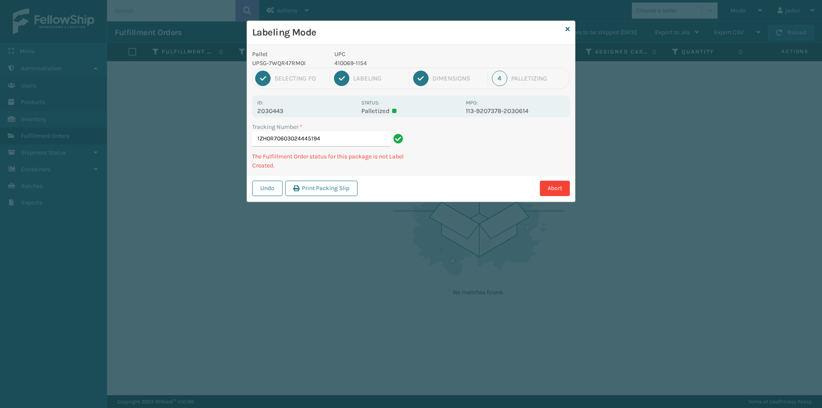
type input "1ZH0R70603024445194"
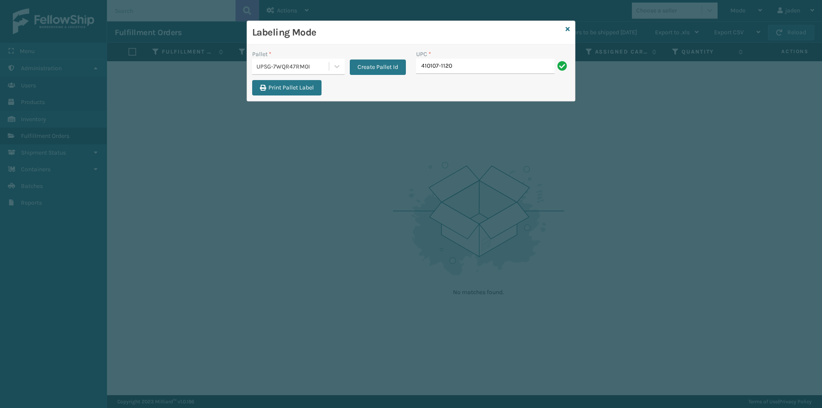
type input "410107-1120"
click at [566, 33] on link at bounding box center [567, 29] width 4 height 9
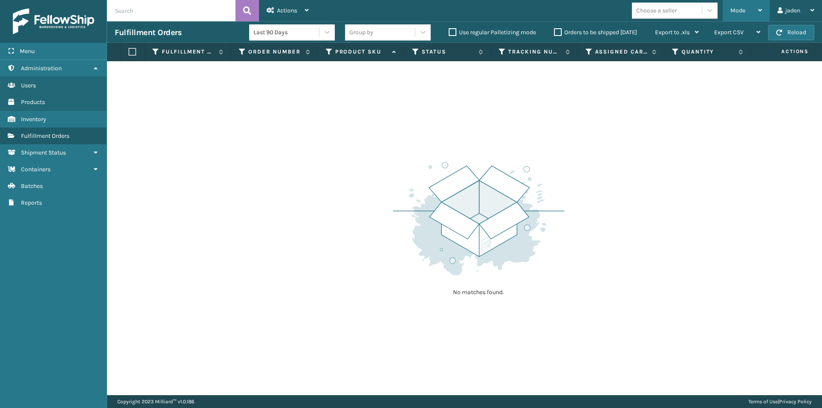
click at [729, 7] on div "Mode Regular Mode Picking Mode Labeling Mode Exit Scan Mode" at bounding box center [745, 10] width 47 height 21
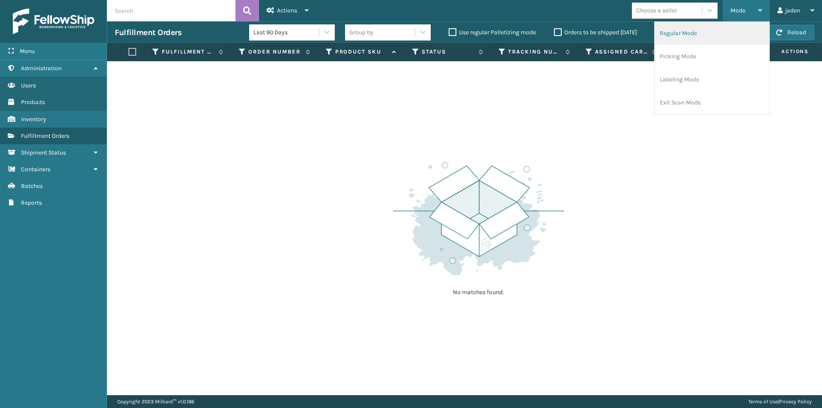
click at [700, 42] on li "Regular Mode" at bounding box center [711, 33] width 115 height 23
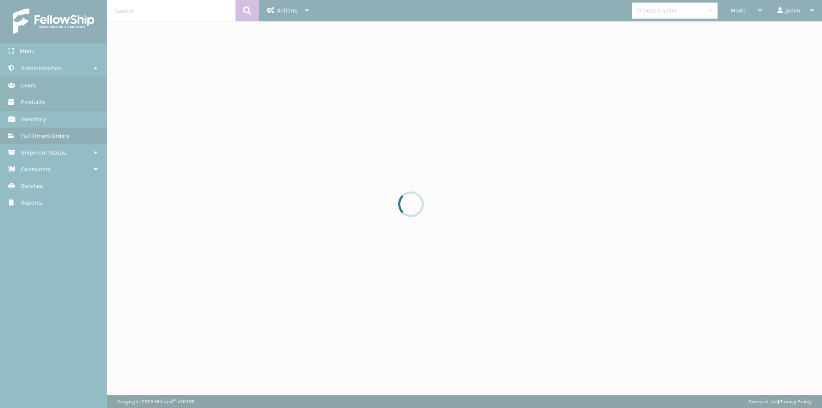
drag, startPoint x: 516, startPoint y: 149, endPoint x: 559, endPoint y: 131, distance: 46.6
click at [316, 173] on div at bounding box center [411, 204] width 822 height 408
drag, startPoint x: 566, startPoint y: 131, endPoint x: 515, endPoint y: 133, distance: 50.5
click at [366, 154] on div at bounding box center [411, 204] width 822 height 408
drag, startPoint x: 515, startPoint y: 133, endPoint x: 579, endPoint y: 119, distance: 65.3
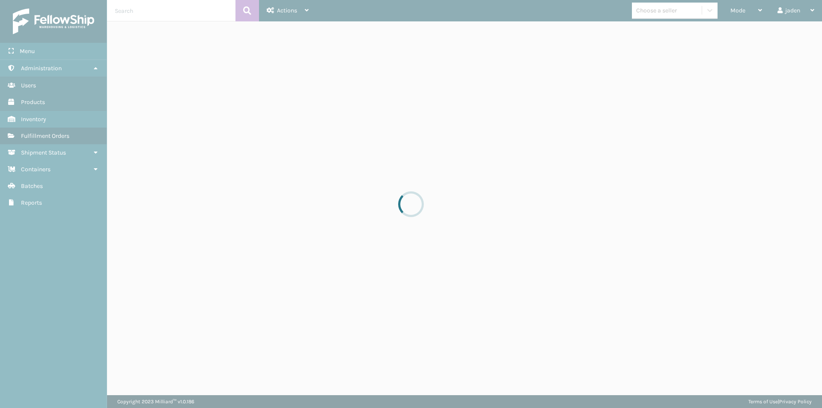
click at [343, 154] on div at bounding box center [411, 204] width 822 height 408
drag, startPoint x: 579, startPoint y: 119, endPoint x: 557, endPoint y: 119, distance: 21.8
drag, startPoint x: 557, startPoint y: 119, endPoint x: 383, endPoint y: 141, distance: 176.0
click at [383, 141] on div at bounding box center [411, 204] width 822 height 408
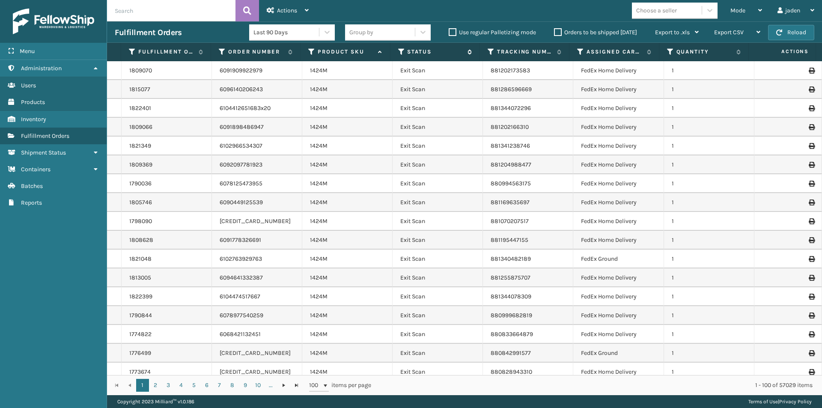
click at [401, 50] on icon at bounding box center [401, 52] width 7 height 8
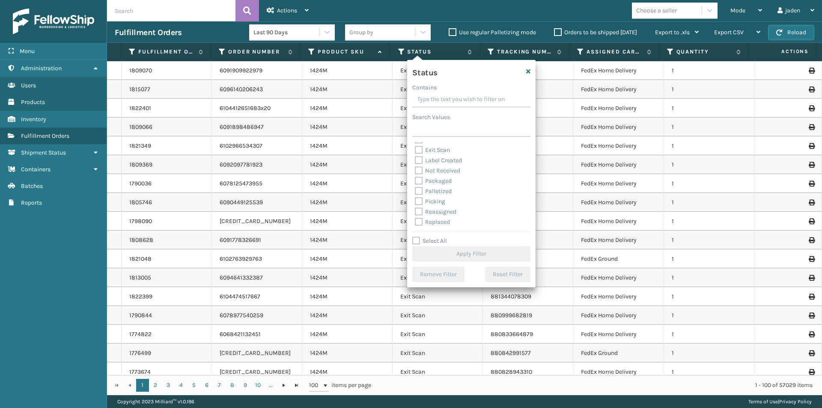
scroll to position [43, 0]
click at [418, 186] on label "Picking" at bounding box center [430, 186] width 30 height 7
click at [415, 186] on input "Picking" at bounding box center [415, 184] width 0 height 6
checkbox input "true"
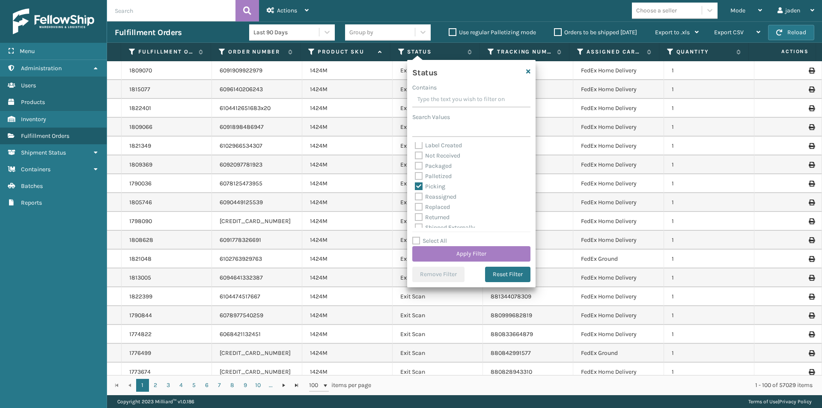
click at [435, 245] on div "Select All Apply Filter" at bounding box center [471, 249] width 118 height 26
click at [437, 249] on button "Apply Filter" at bounding box center [471, 253] width 118 height 15
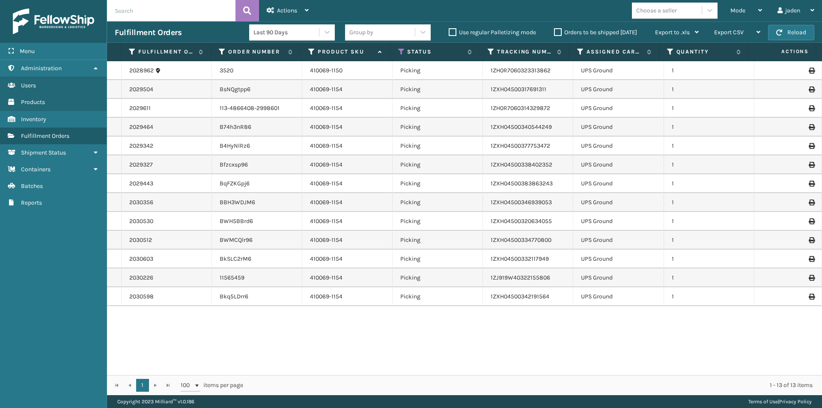
drag, startPoint x: 529, startPoint y: 344, endPoint x: 422, endPoint y: 340, distance: 106.6
click at [422, 340] on div "2028962 3520 410069-1150 Picking 1ZH0R7060323313862 UPS Ground 1 2029504 BsNQgt…" at bounding box center [464, 218] width 715 height 314
click at [756, 3] on div "Mode" at bounding box center [746, 10] width 32 height 21
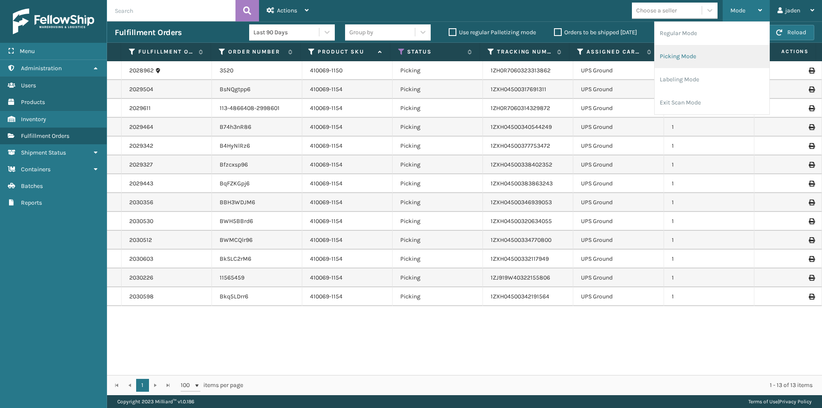
click at [706, 55] on li "Picking Mode" at bounding box center [711, 56] width 115 height 23
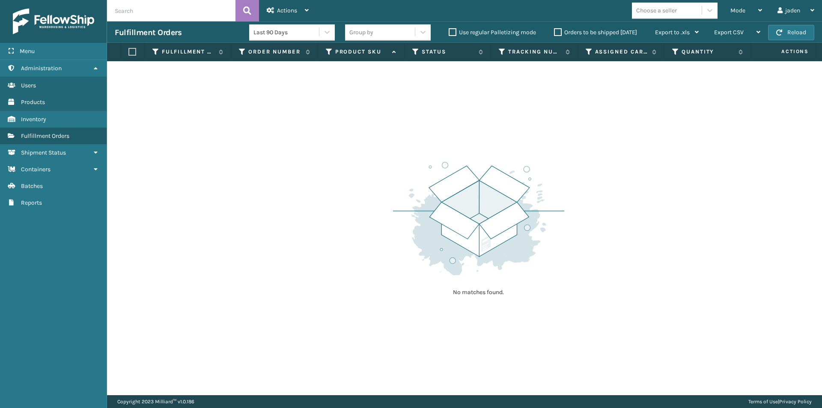
drag, startPoint x: 794, startPoint y: 41, endPoint x: 792, endPoint y: 35, distance: 6.4
click at [794, 41] on div "Fulfillment Orders Last 90 Days Group by Use regular Palletizing mode Orders to…" at bounding box center [464, 31] width 715 height 21
click at [757, 26] on div "Export CSV" at bounding box center [737, 32] width 46 height 21
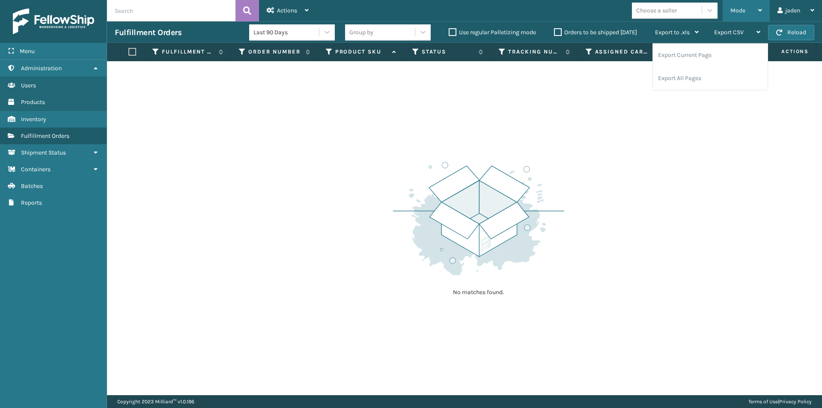
click at [752, 9] on div "Mode" at bounding box center [746, 10] width 32 height 21
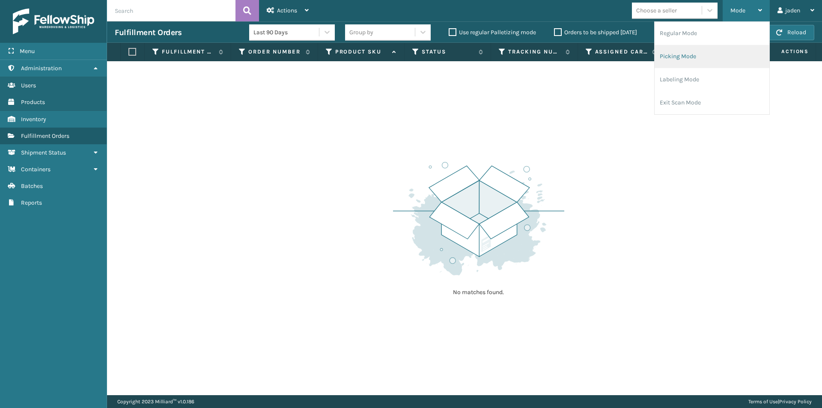
click at [702, 53] on li "Picking Mode" at bounding box center [711, 56] width 115 height 23
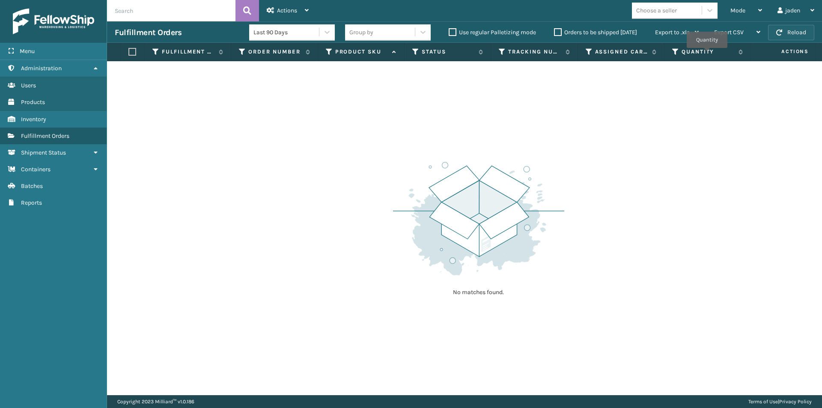
drag, startPoint x: 707, startPoint y: 54, endPoint x: 806, endPoint y: 28, distance: 102.1
click at [806, 28] on button "Reload" at bounding box center [791, 32] width 46 height 15
